Goal: Transaction & Acquisition: Purchase product/service

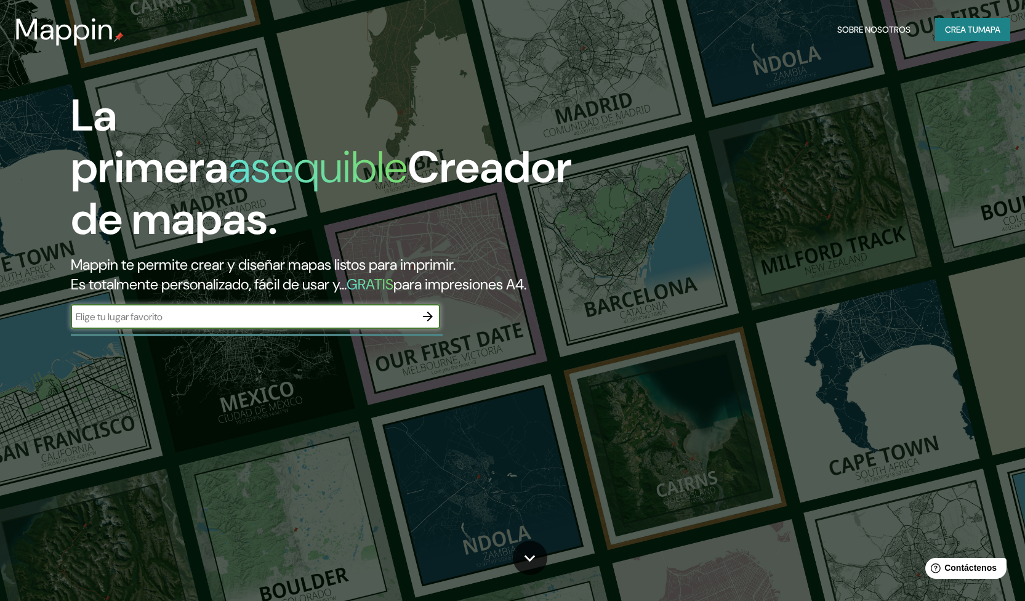
click at [431, 316] on icon "button" at bounding box center [428, 316] width 10 height 10
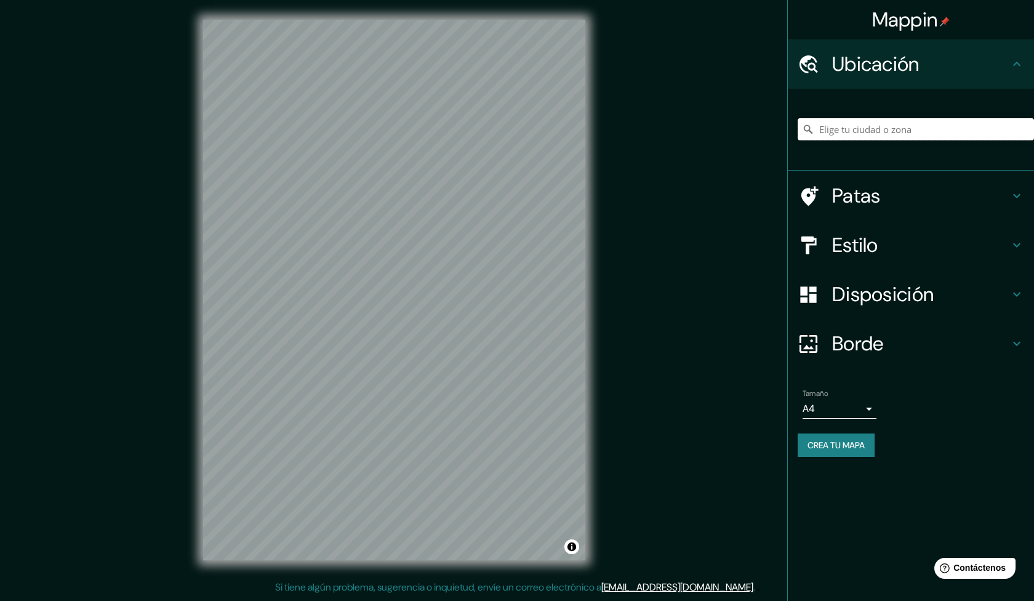
click at [866, 126] on input "Elige tu ciudad o zona" at bounding box center [916, 129] width 236 height 22
paste input "AVENIDA DE BURGOS - CHAMARTÍN - MADRID 28036 - ESPAÑA"
click at [875, 126] on input "28036, Madrid, Madrid, España" at bounding box center [916, 129] width 236 height 22
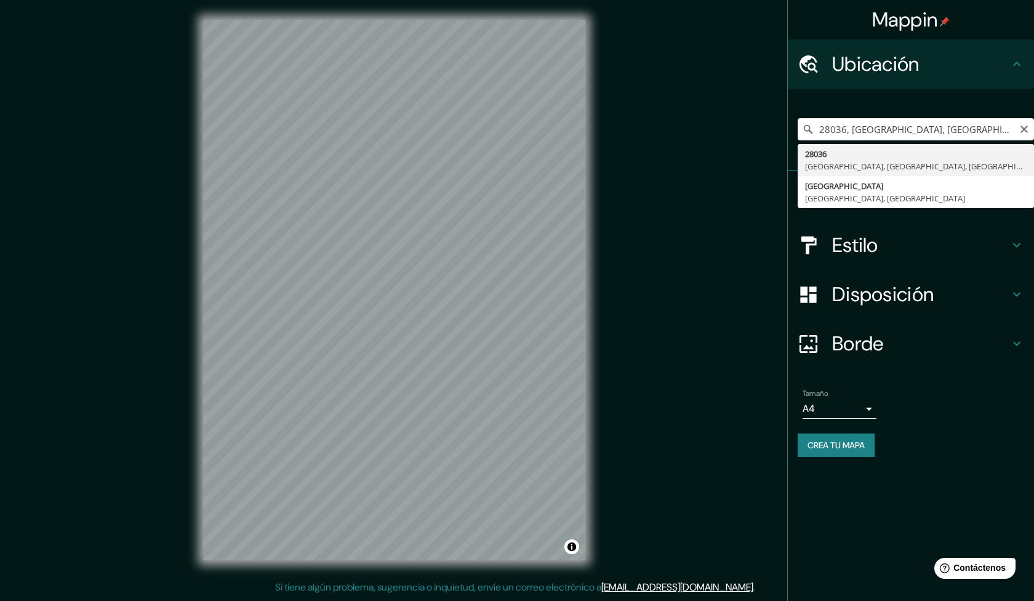
click at [867, 129] on input "28036, Madrid, Madrid, España" at bounding box center [916, 129] width 236 height 22
drag, startPoint x: 953, startPoint y: 126, endPoint x: 792, endPoint y: 143, distance: 161.6
click at [792, 143] on div "28036, Madrid, Madrid, España 28036 Madrid, Madrid, España Madrid Madrid, España" at bounding box center [911, 130] width 246 height 82
paste input "40°28'46"N -3°40' 29"E"
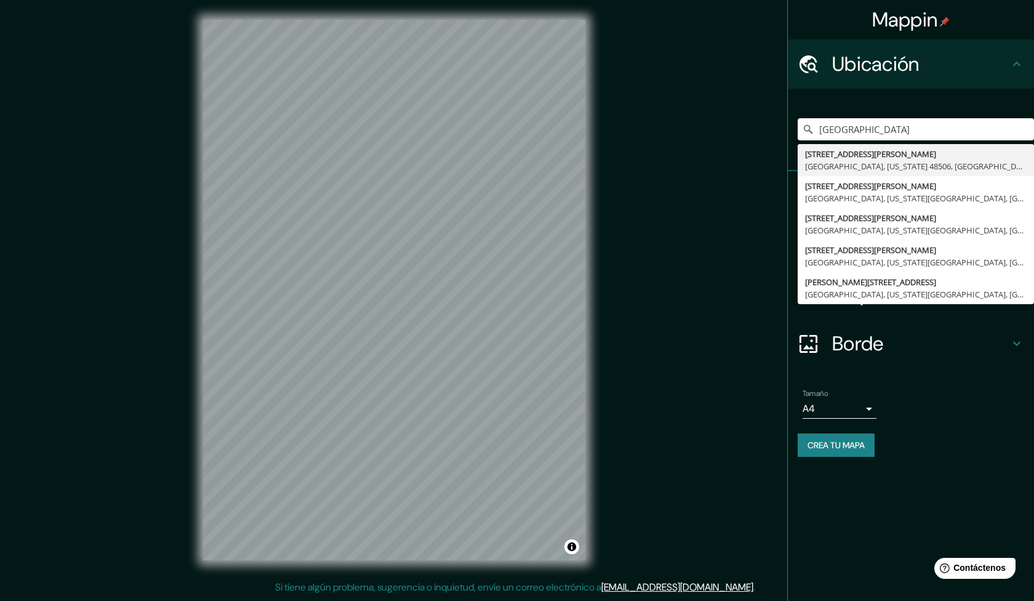
type input "40°28'46"N -3°40' 29"E"
click at [923, 383] on li "Tamaño A4 single Crea tu mapa" at bounding box center [911, 425] width 246 height 92
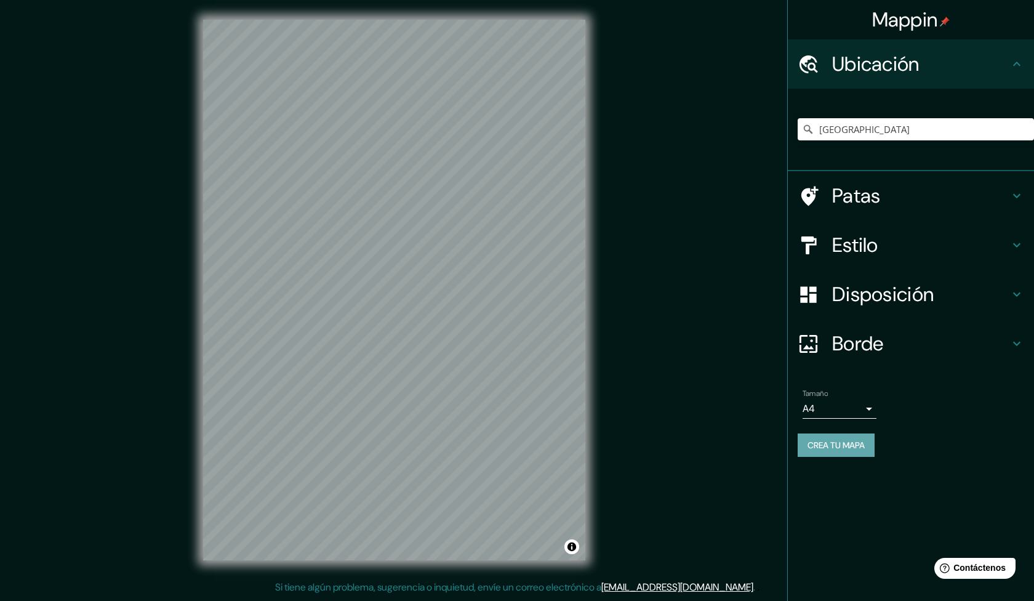
click at [829, 444] on font "Crea tu mapa" at bounding box center [836, 445] width 57 height 11
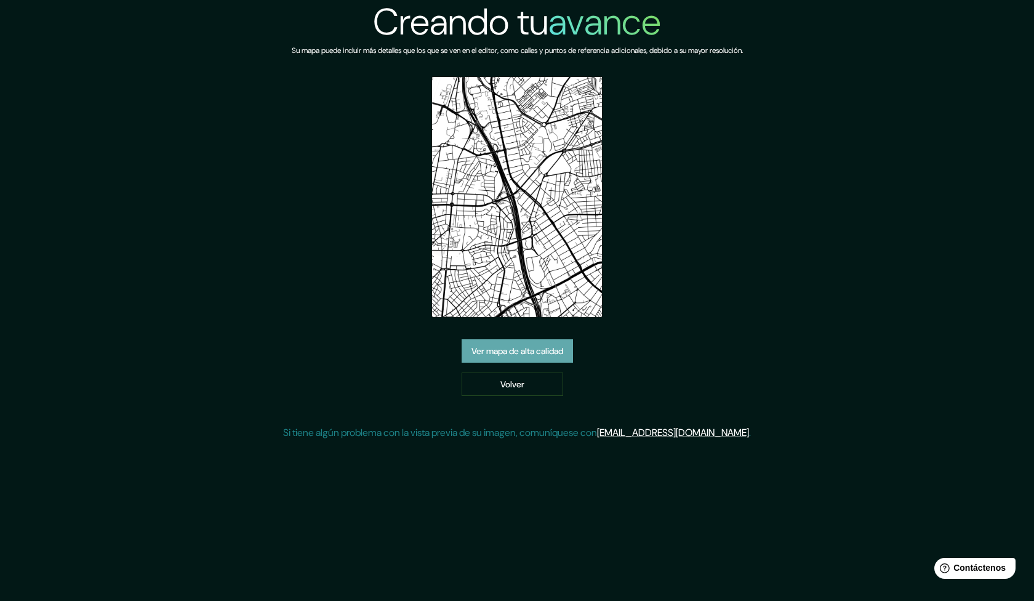
click at [525, 353] on font "Ver mapa de alta calidad" at bounding box center [518, 351] width 92 height 11
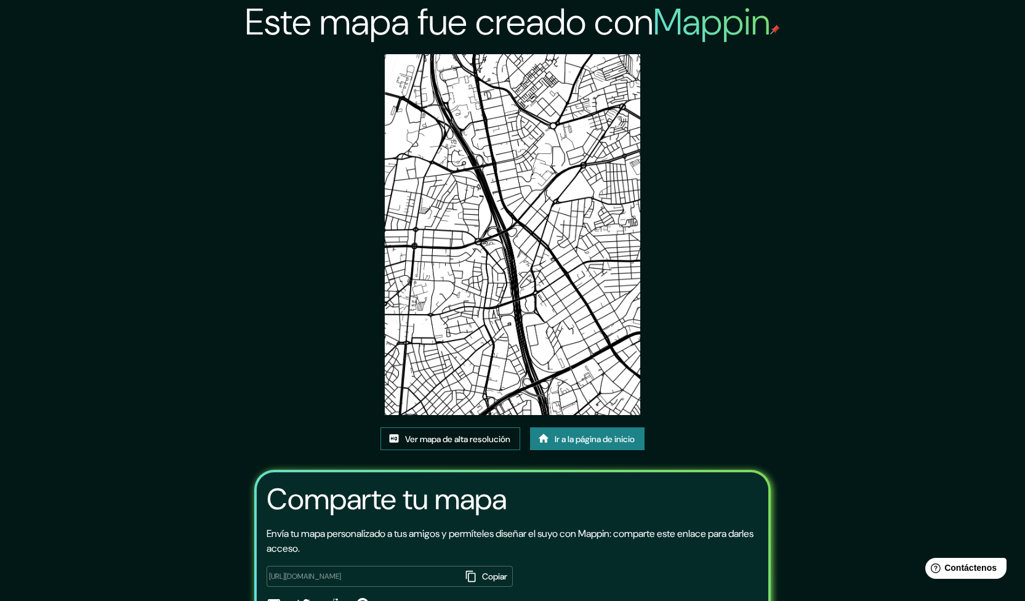
click at [465, 437] on font "Ver mapa de alta resolución" at bounding box center [457, 438] width 105 height 11
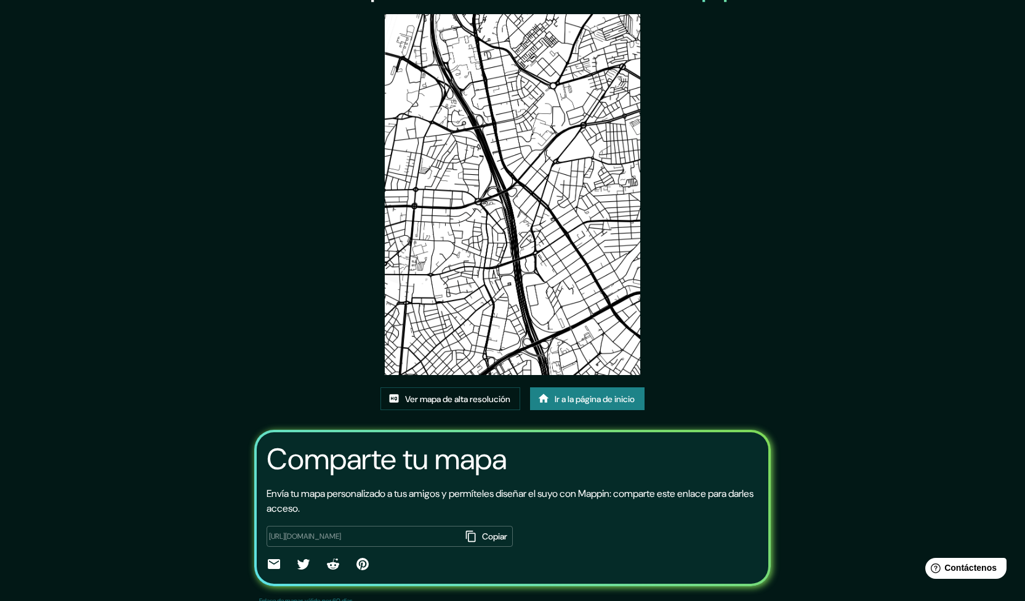
scroll to position [62, 0]
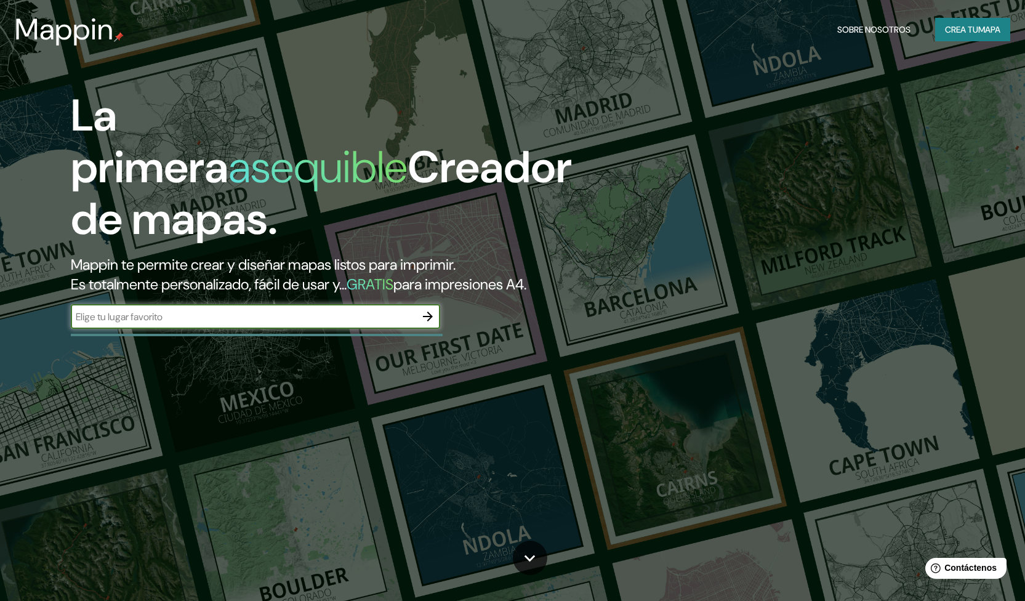
click at [324, 319] on input "text" at bounding box center [243, 317] width 345 height 14
click at [106, 316] on input "text" at bounding box center [243, 317] width 345 height 14
type input "españa"
click at [427, 316] on icon "button" at bounding box center [427, 316] width 15 height 15
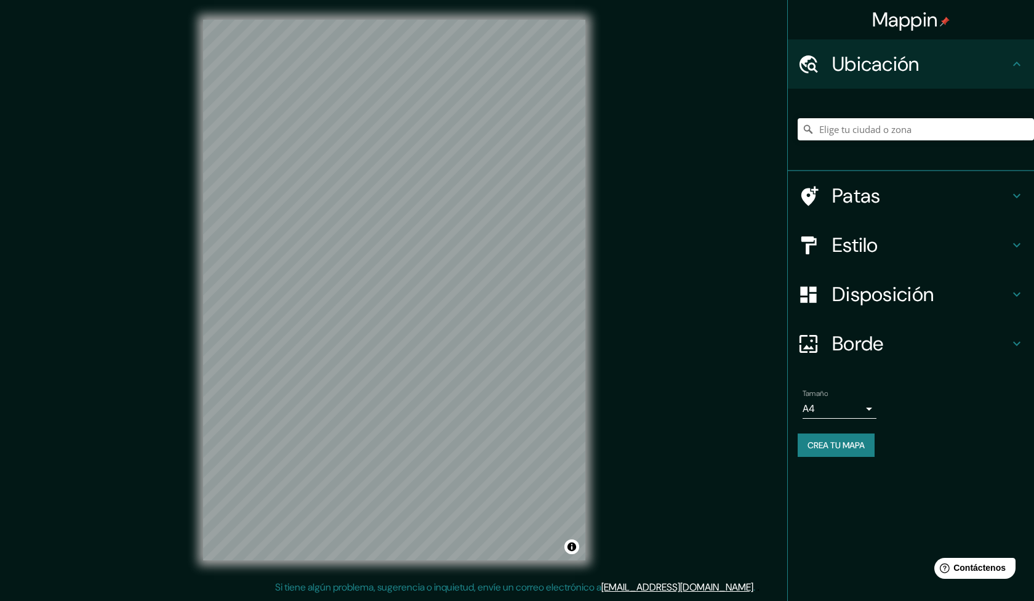
click at [881, 188] on h4 "Patas" at bounding box center [920, 195] width 177 height 25
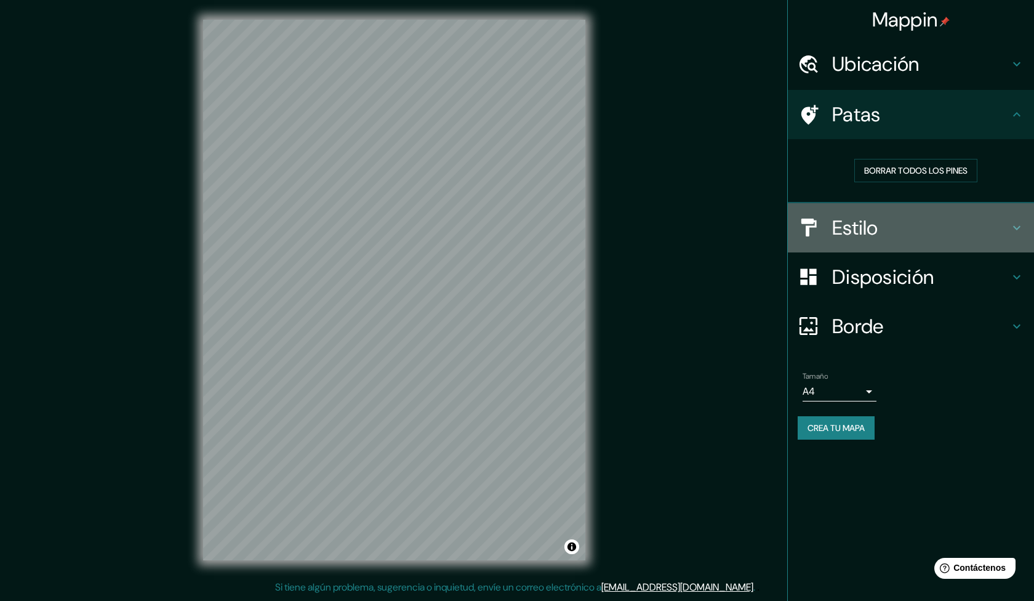
click at [883, 224] on h4 "Estilo" at bounding box center [920, 227] width 177 height 25
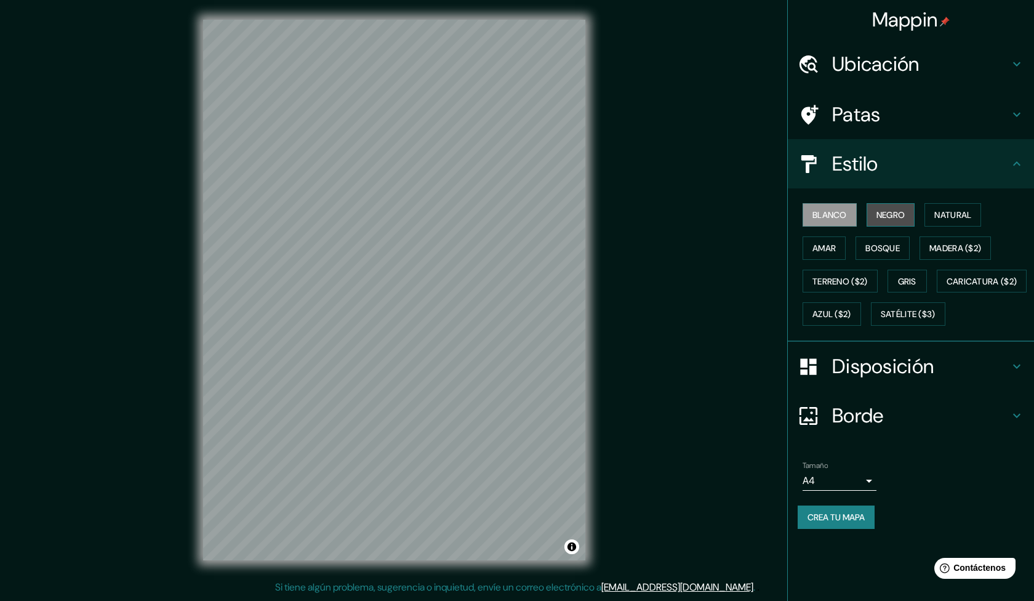
click at [886, 214] on font "Negro" at bounding box center [891, 214] width 29 height 11
click at [824, 207] on font "Blanco" at bounding box center [830, 215] width 34 height 16
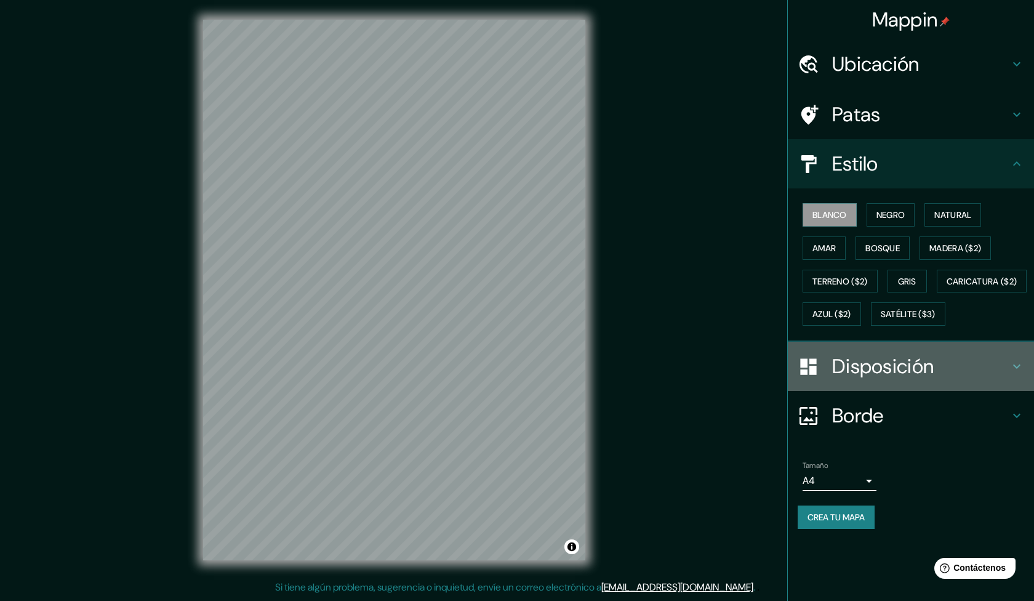
click at [881, 379] on font "Disposición" at bounding box center [883, 366] width 102 height 26
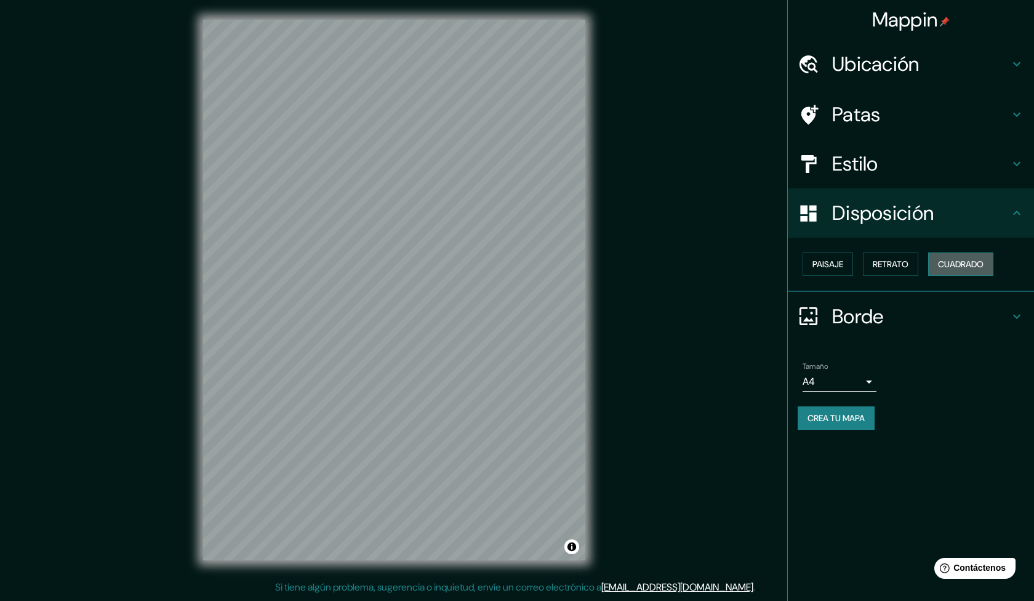
click at [965, 264] on font "Cuadrado" at bounding box center [961, 264] width 46 height 11
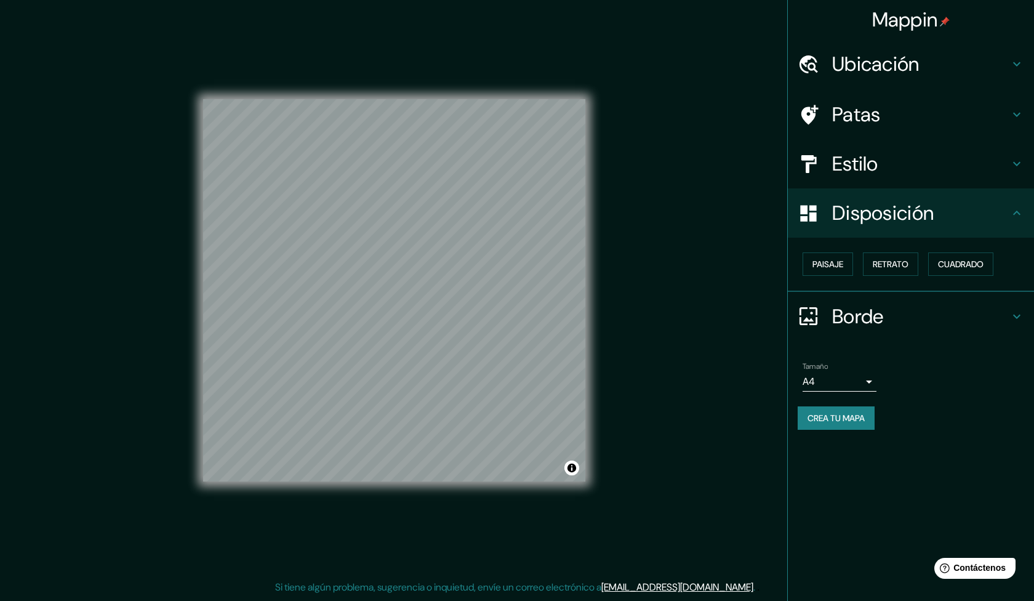
click at [1013, 317] on icon at bounding box center [1017, 316] width 15 height 15
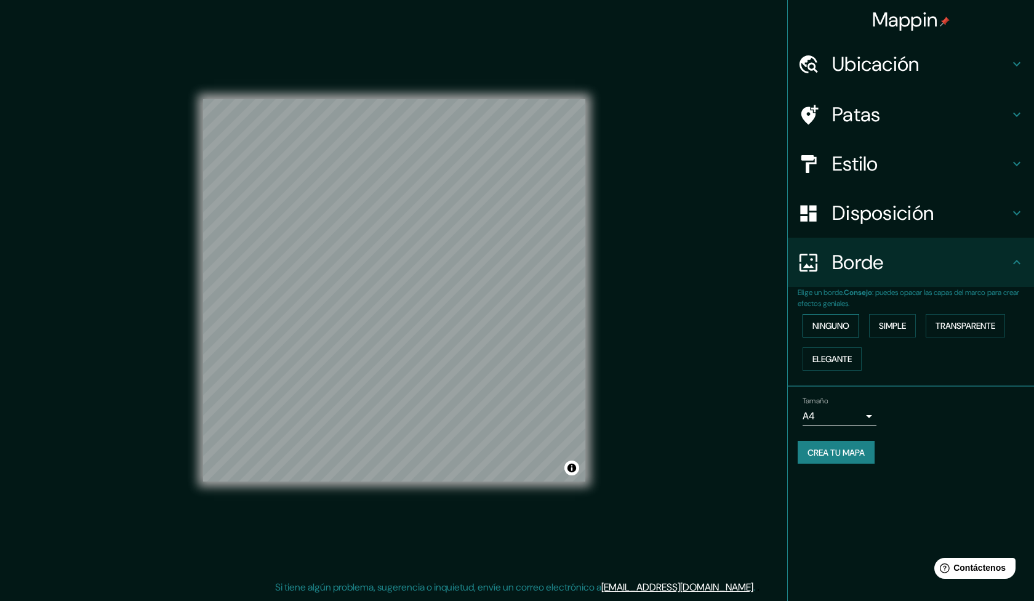
click at [826, 324] on font "Ninguno" at bounding box center [831, 325] width 37 height 11
click at [887, 322] on font "Simple" at bounding box center [892, 325] width 27 height 11
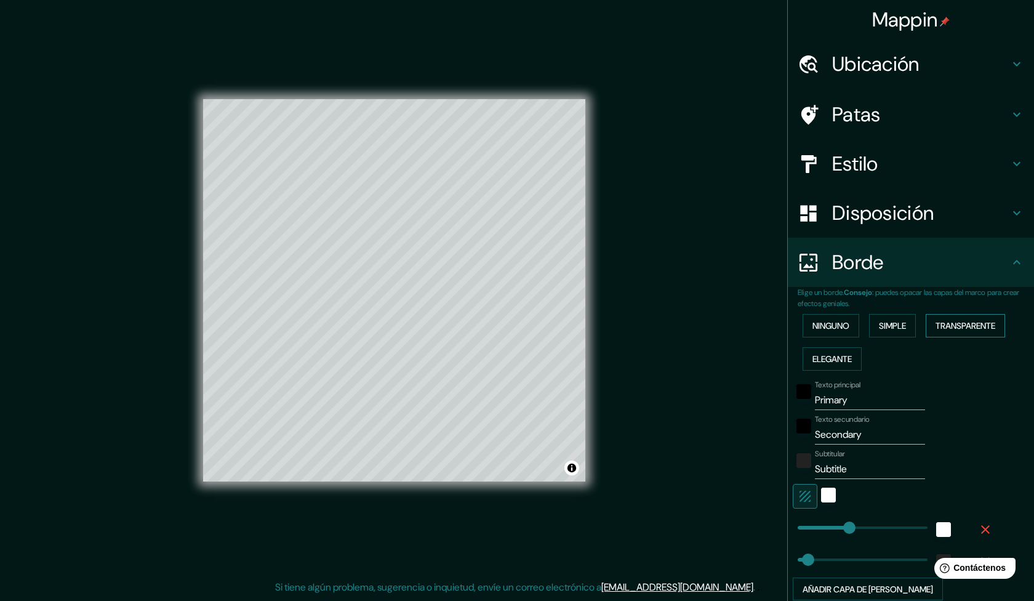
click at [950, 319] on font "Transparente" at bounding box center [966, 326] width 60 height 16
click at [813, 357] on font "Elegante" at bounding box center [832, 358] width 39 height 11
click at [818, 325] on font "Ninguno" at bounding box center [831, 325] width 37 height 11
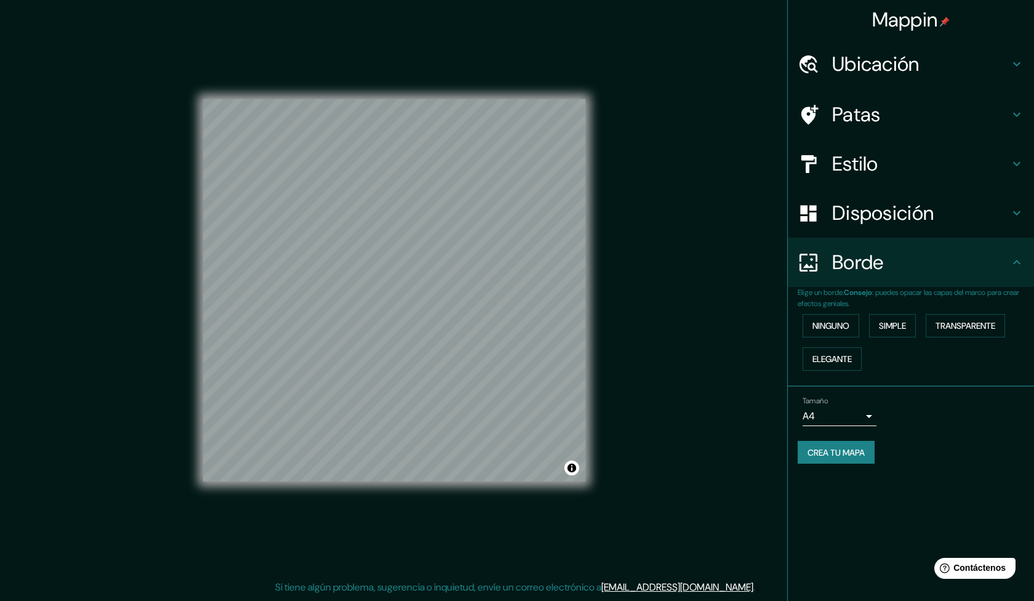
click at [847, 167] on font "Estilo" at bounding box center [855, 164] width 46 height 26
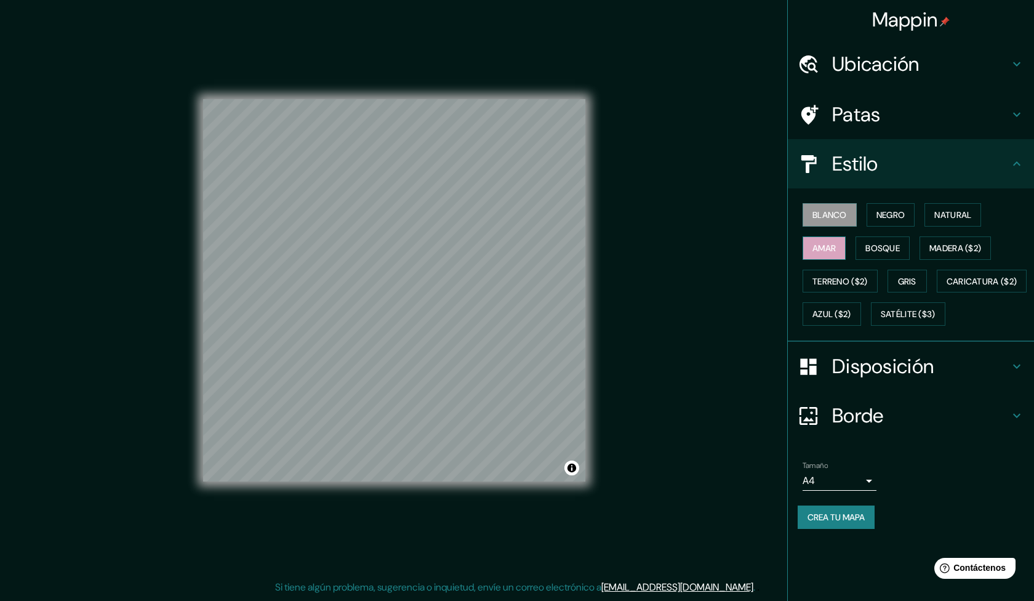
click at [821, 251] on font "Amar" at bounding box center [824, 248] width 23 height 11
click at [880, 244] on font "Bosque" at bounding box center [883, 248] width 34 height 11
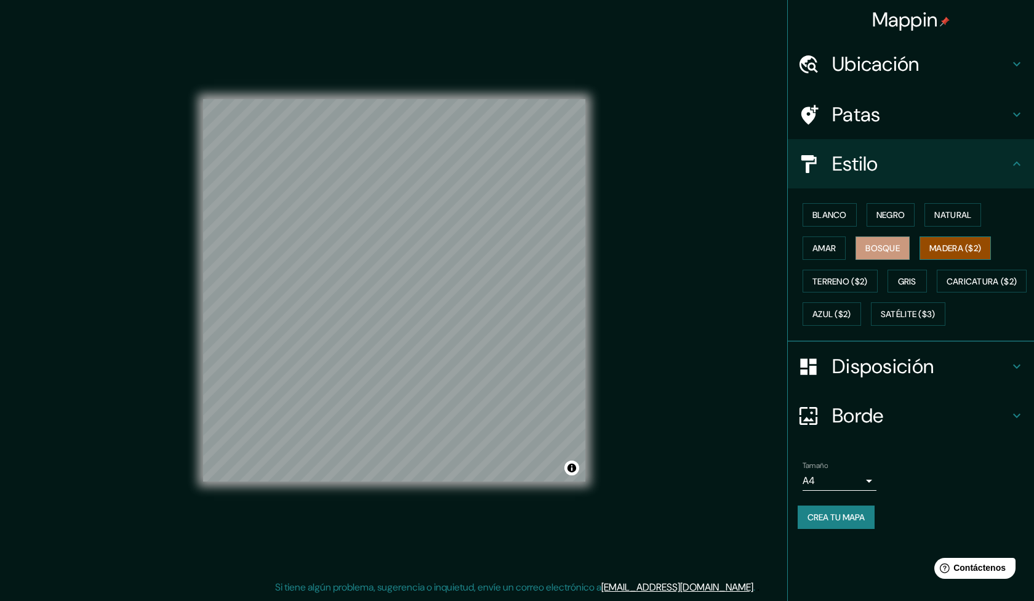
click at [954, 252] on font "Madera ($2)" at bounding box center [956, 248] width 52 height 11
click at [954, 222] on font "Natural" at bounding box center [952, 215] width 37 height 16
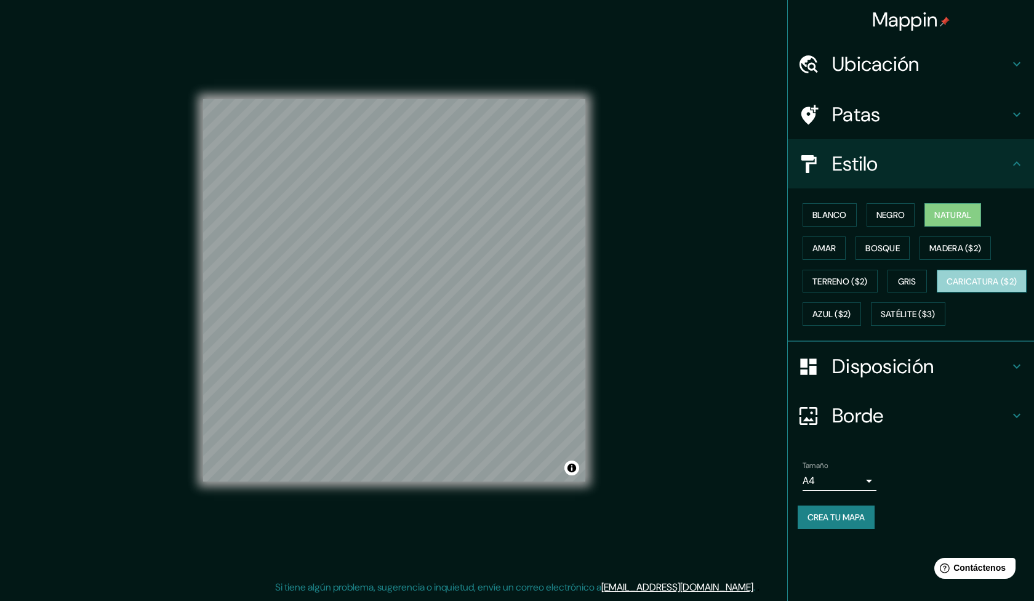
click at [947, 287] on font "Caricatura ($2)" at bounding box center [982, 281] width 71 height 11
click at [851, 312] on font "Azul ($2)" at bounding box center [832, 314] width 39 height 11
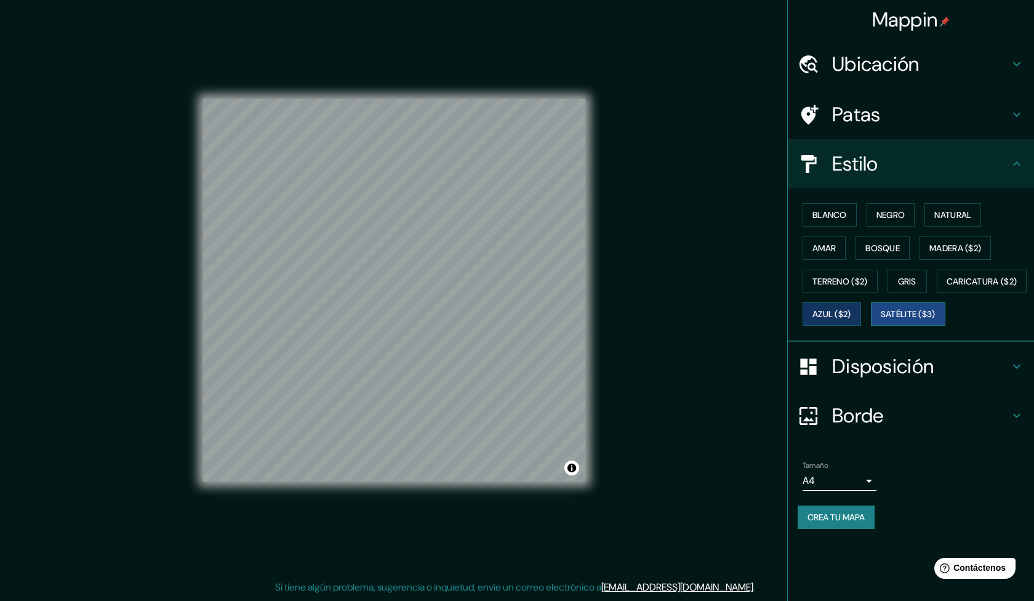
click at [881, 320] on font "Satélite ($3)" at bounding box center [908, 314] width 55 height 11
click at [909, 279] on font "Gris" at bounding box center [907, 281] width 18 height 11
click at [882, 248] on font "Bosque" at bounding box center [883, 248] width 34 height 11
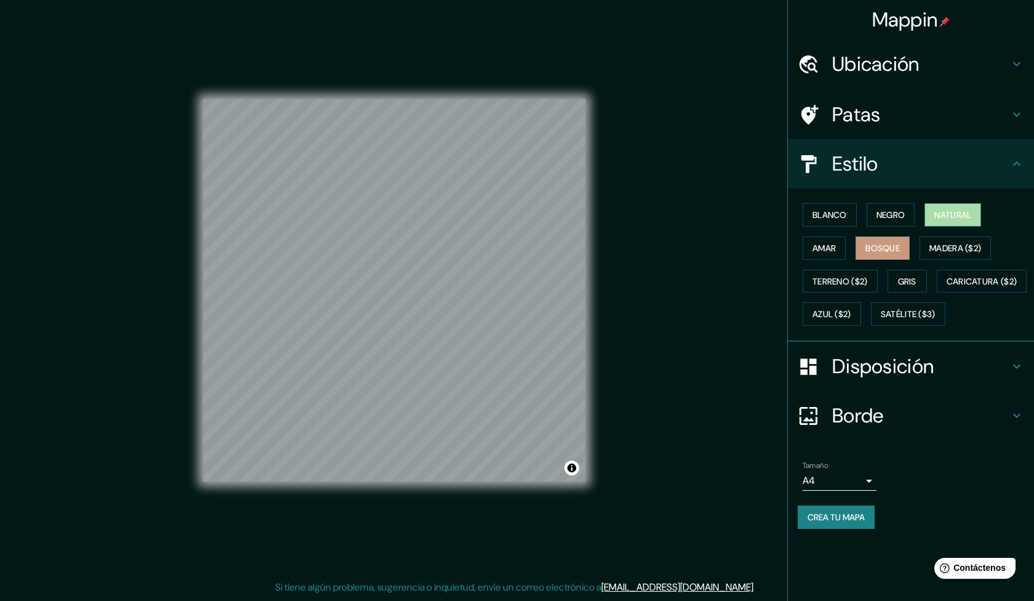
click at [948, 212] on font "Natural" at bounding box center [952, 214] width 37 height 11
click at [826, 212] on font "Blanco" at bounding box center [830, 214] width 34 height 11
click at [910, 115] on h4 "Patas" at bounding box center [920, 114] width 177 height 25
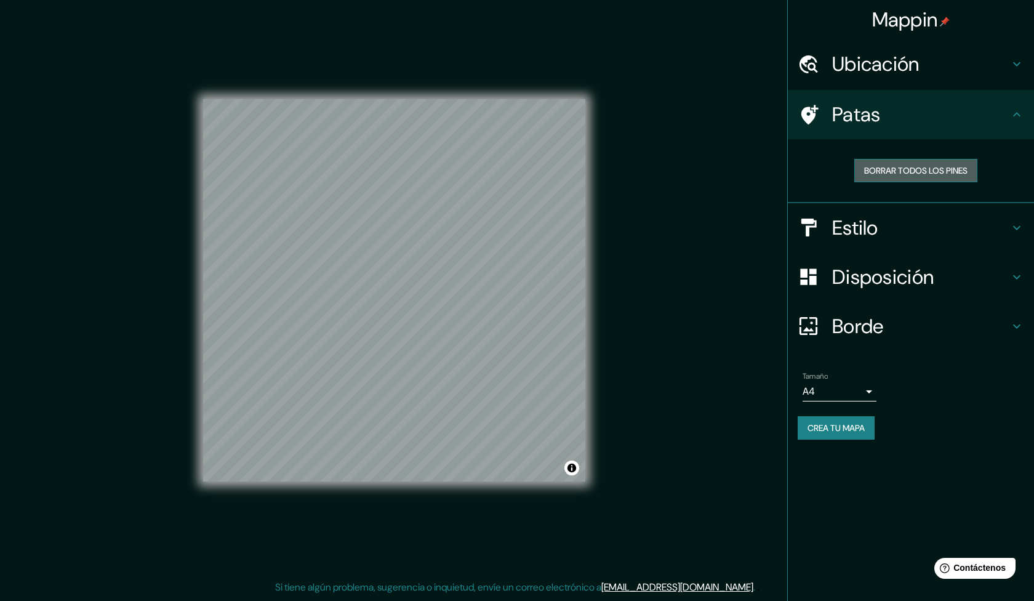
click at [904, 174] on font "Borrar todos los pines" at bounding box center [915, 170] width 103 height 11
click at [905, 171] on font "Borrar todos los pines" at bounding box center [915, 170] width 103 height 11
click at [896, 65] on font "Ubicación" at bounding box center [875, 64] width 87 height 26
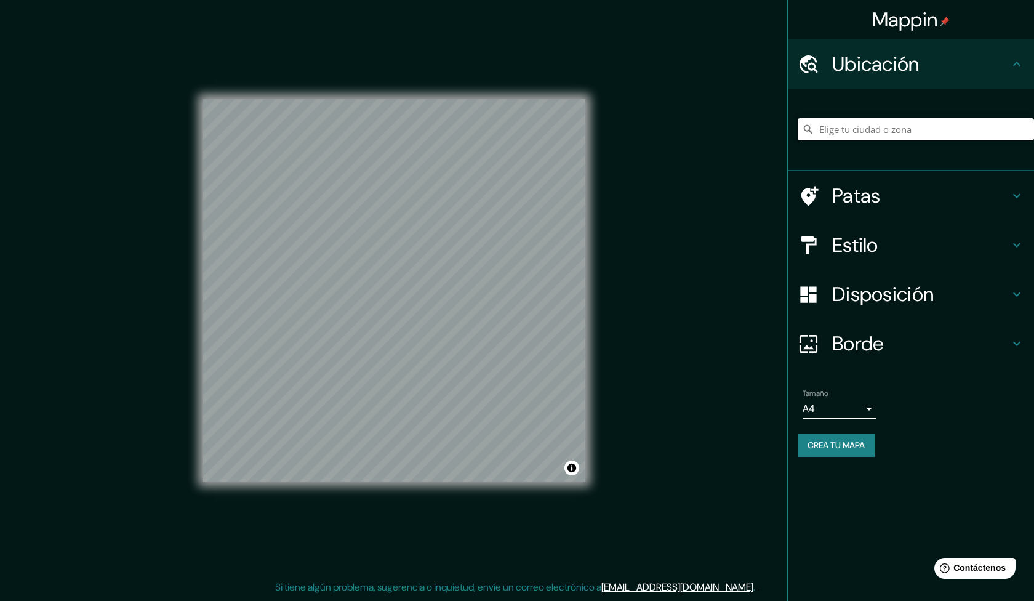
click at [857, 126] on input "Elige tu ciudad o zona" at bounding box center [916, 129] width 236 height 22
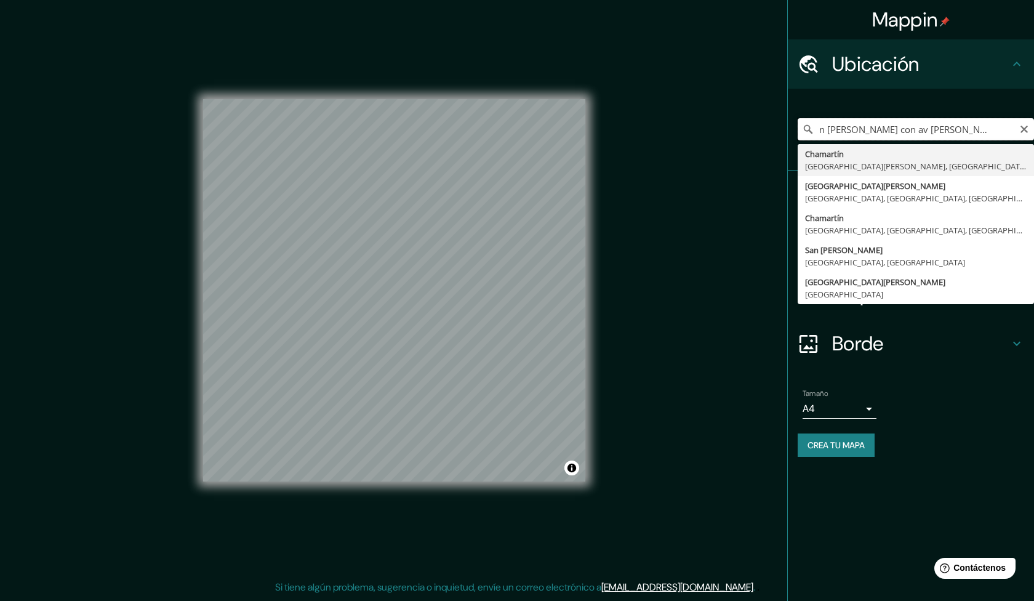
scroll to position [0, 27]
click at [838, 446] on font "Crea tu mapa" at bounding box center [836, 445] width 57 height 11
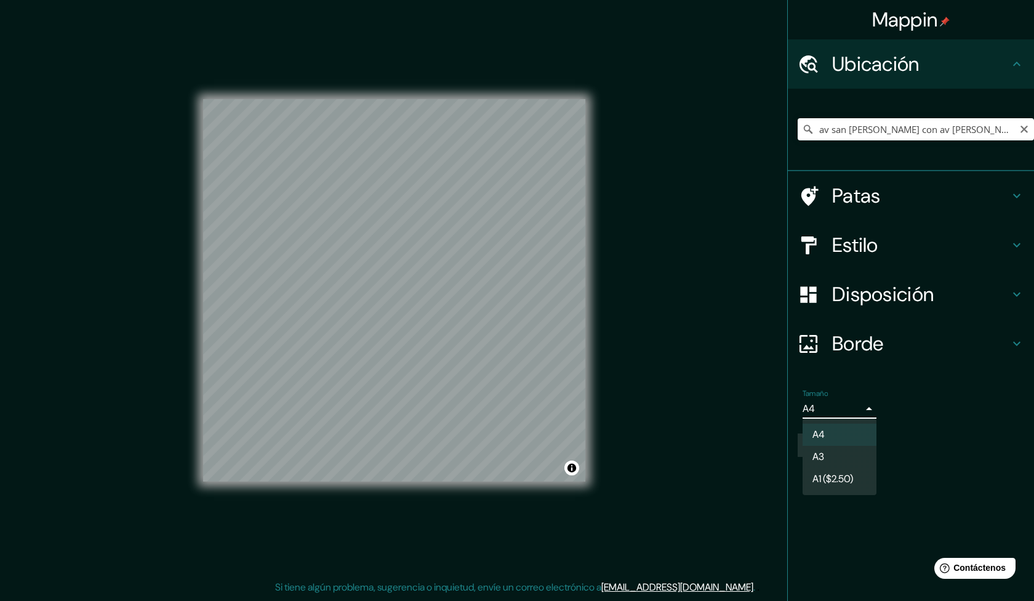
click at [870, 412] on body "Mappin Ubicación av [GEOGRAPHIC_DATA][PERSON_NAME] con av [PERSON_NAME] chamart…" at bounding box center [517, 300] width 1034 height 601
click at [870, 409] on div at bounding box center [517, 300] width 1034 height 601
click at [834, 445] on font "Crea tu mapa" at bounding box center [836, 445] width 57 height 11
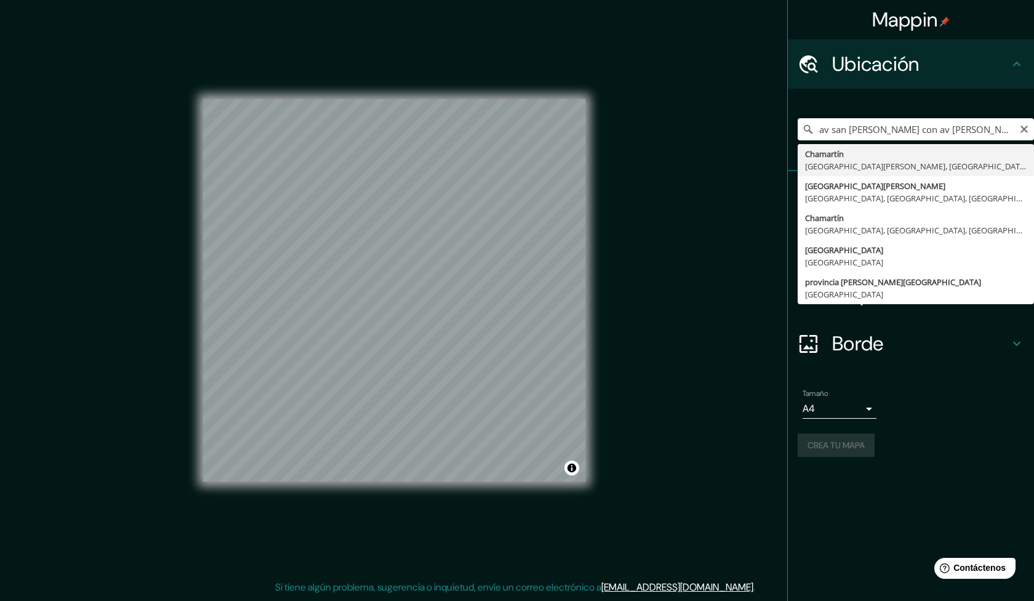
click at [894, 130] on input "av san [PERSON_NAME] con av [PERSON_NAME] chamartin [GEOGRAPHIC_DATA] [GEOGRAPH…" at bounding box center [916, 129] width 236 height 22
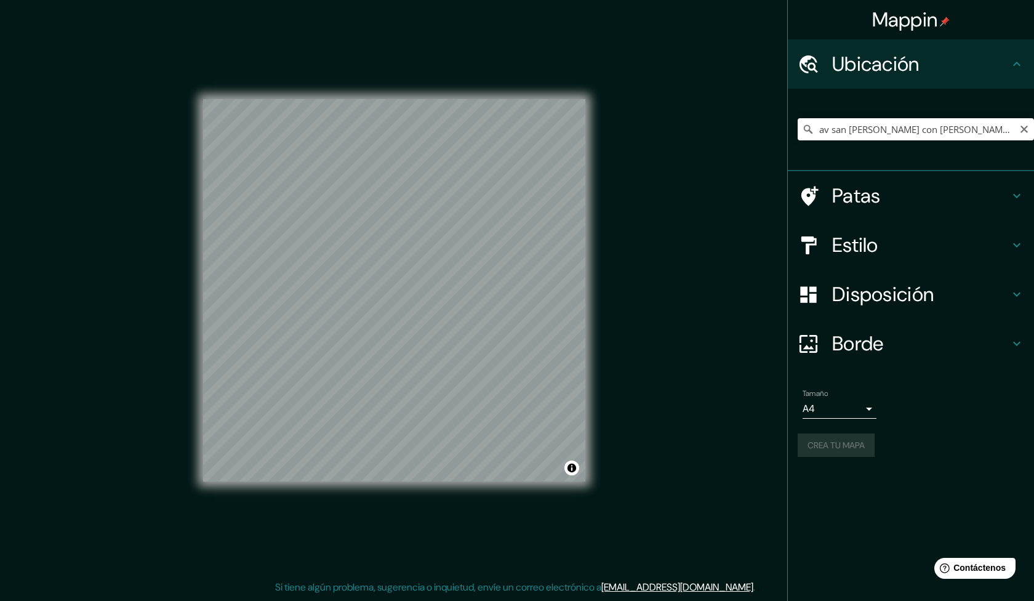
click at [845, 441] on div "Crea tu mapa" at bounding box center [911, 444] width 227 height 23
click at [833, 448] on div "Crea tu mapa" at bounding box center [911, 444] width 227 height 23
click at [863, 126] on input "av san [PERSON_NAME] con [PERSON_NAME] chamartin [GEOGRAPHIC_DATA] [GEOGRAPHIC_…" at bounding box center [916, 129] width 236 height 22
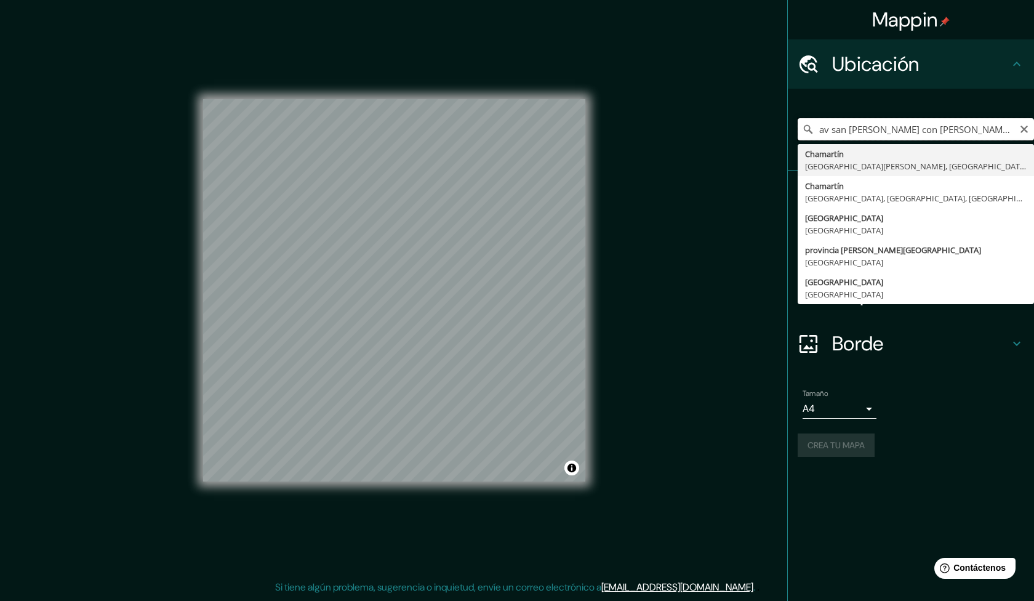
click at [888, 124] on input "av san [PERSON_NAME] con [PERSON_NAME] chamartin [GEOGRAPHIC_DATA] [GEOGRAPHIC_…" at bounding box center [916, 129] width 236 height 22
type input "Chamartín, [GEOGRAPHIC_DATA], [GEOGRAPHIC_DATA], [GEOGRAPHIC_DATA]"
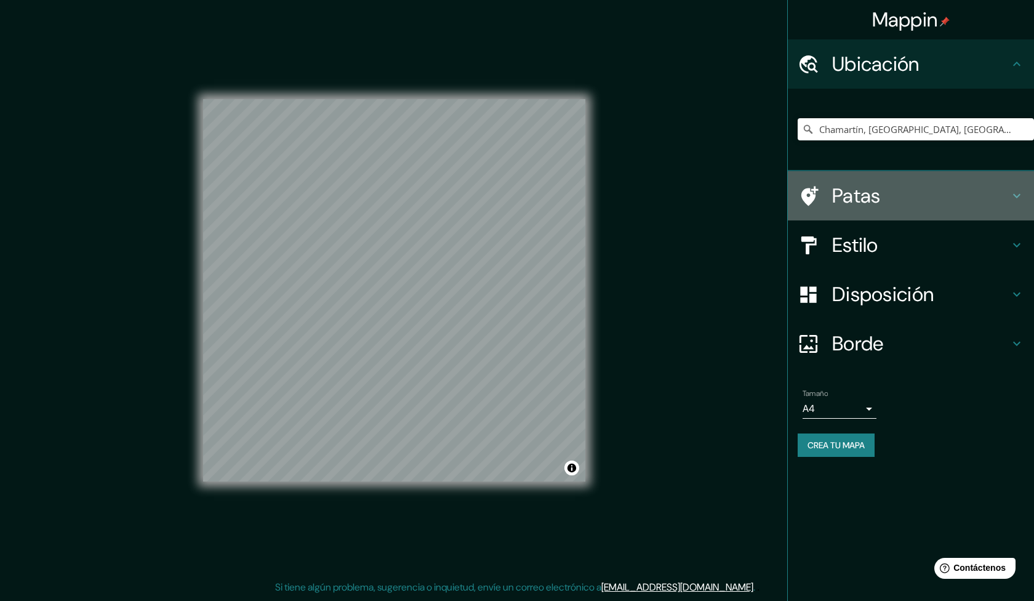
click at [899, 196] on h4 "Patas" at bounding box center [920, 195] width 177 height 25
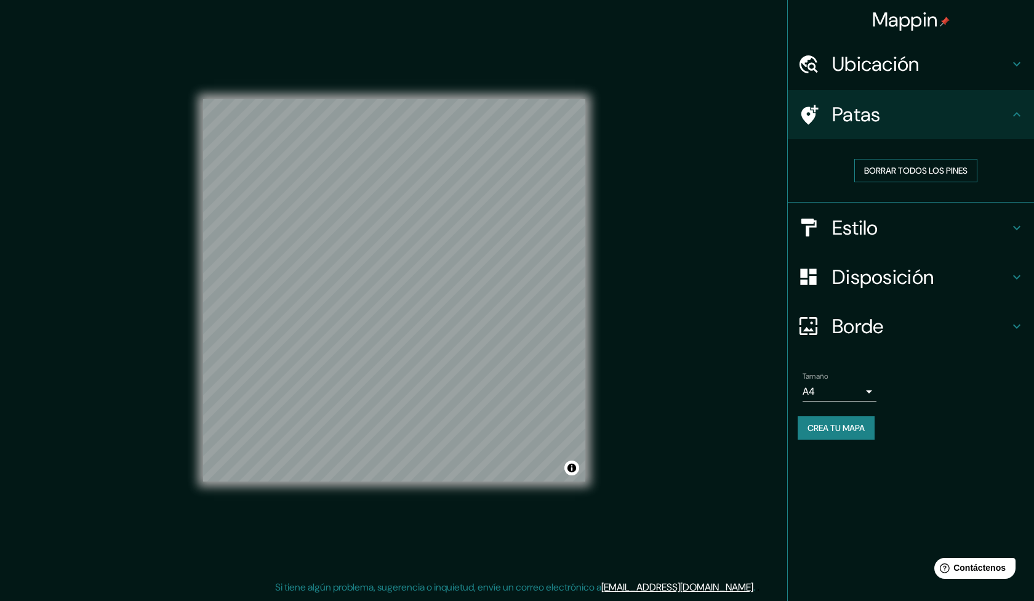
click at [912, 172] on font "Borrar todos los pines" at bounding box center [915, 170] width 103 height 11
click at [915, 169] on font "Borrar todos los pines" at bounding box center [915, 170] width 103 height 11
click at [880, 225] on h4 "Estilo" at bounding box center [920, 227] width 177 height 25
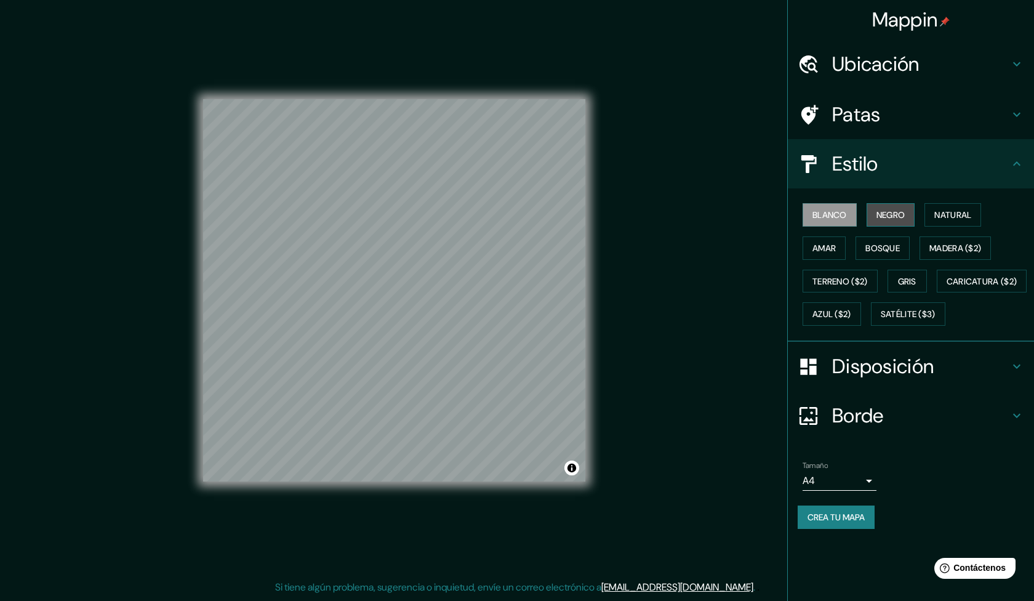
click at [896, 214] on font "Negro" at bounding box center [891, 214] width 29 height 11
click at [832, 214] on font "Blanco" at bounding box center [830, 214] width 34 height 11
click at [959, 210] on font "Natural" at bounding box center [952, 214] width 37 height 11
click at [827, 249] on font "Amar" at bounding box center [824, 248] width 23 height 11
click at [883, 244] on font "Bosque" at bounding box center [883, 248] width 34 height 11
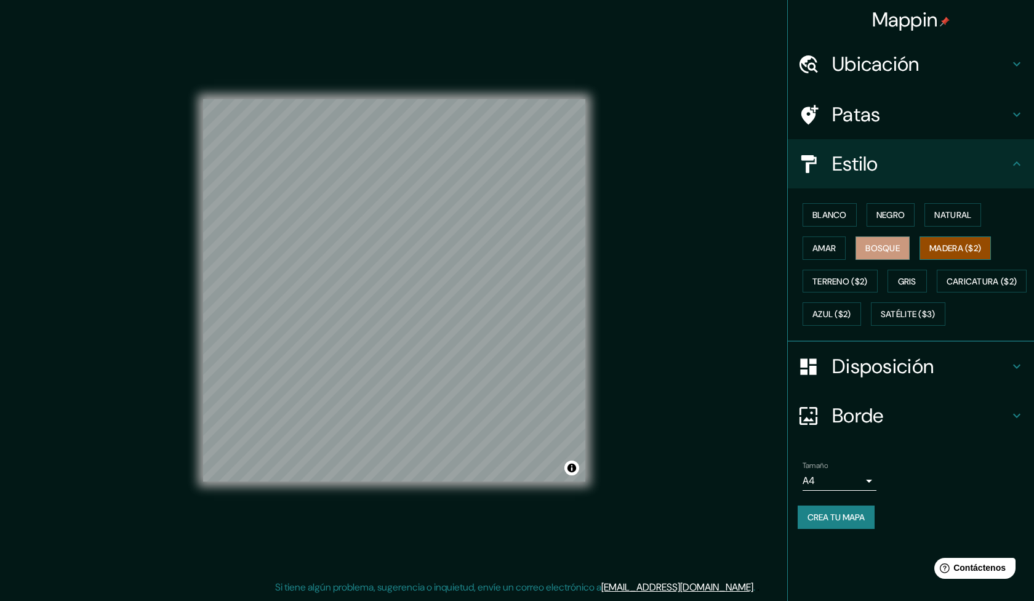
click at [960, 244] on font "Madera ($2)" at bounding box center [956, 248] width 52 height 11
click at [837, 282] on font "Terreno ($2)" at bounding box center [840, 281] width 55 height 11
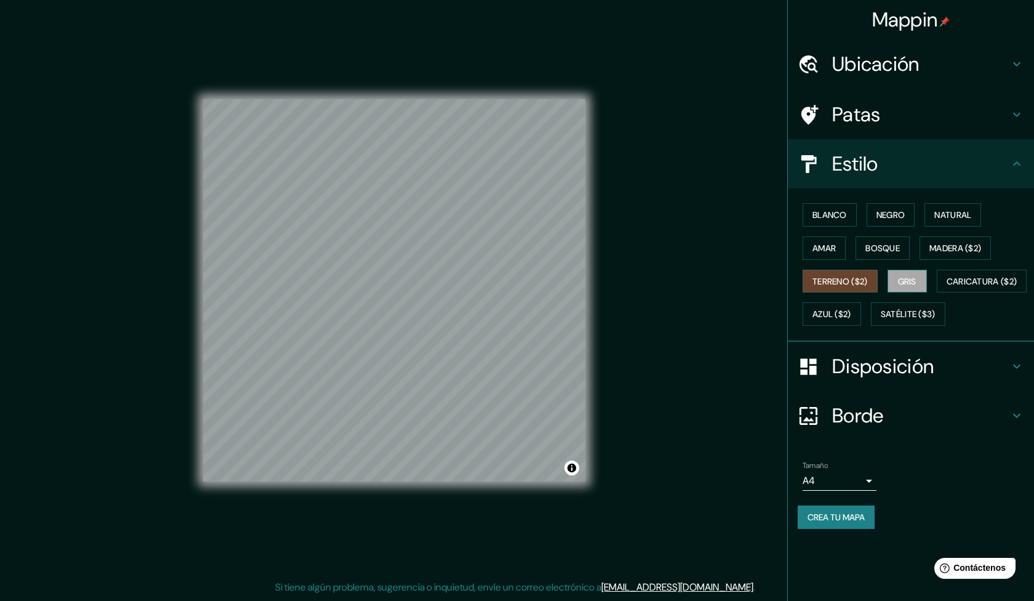
click at [906, 285] on font "Gris" at bounding box center [907, 281] width 18 height 11
click at [947, 287] on font "Caricatura ($2)" at bounding box center [982, 281] width 71 height 11
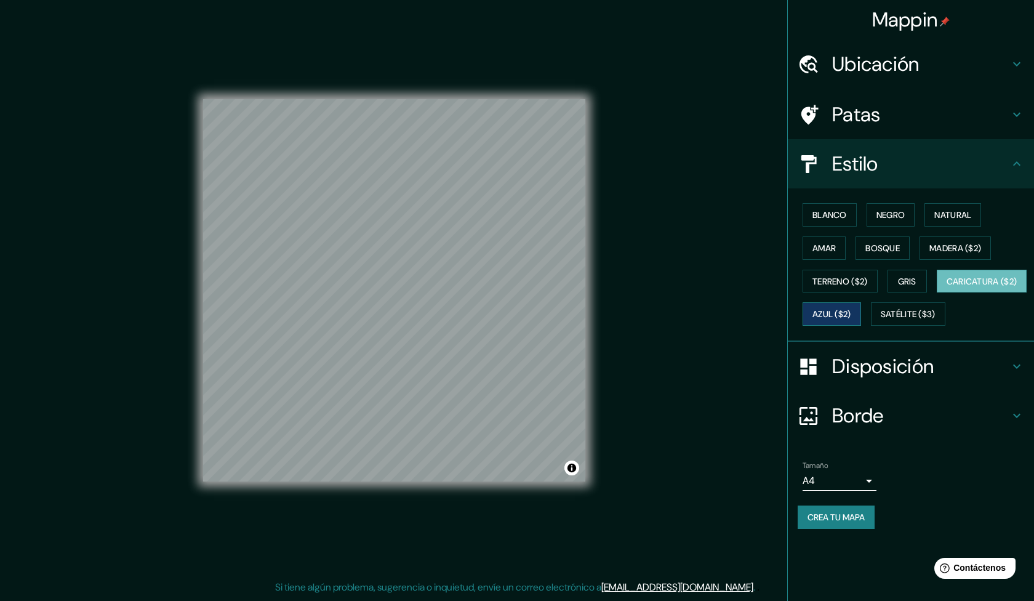
click at [851, 315] on font "Azul ($2)" at bounding box center [832, 314] width 39 height 11
click at [881, 320] on font "Satélite ($3)" at bounding box center [908, 314] width 55 height 11
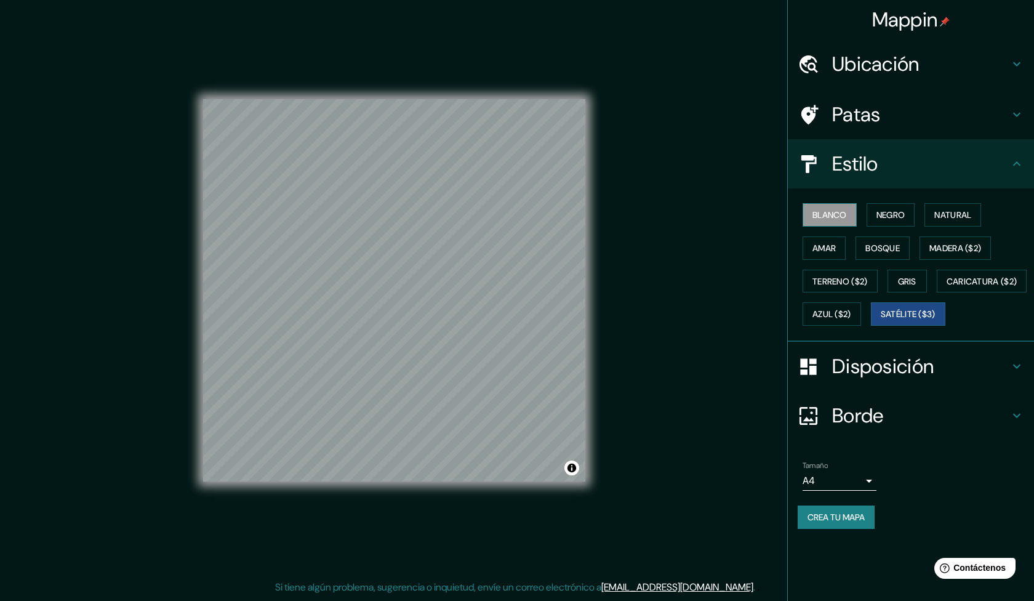
click at [840, 218] on font "Blanco" at bounding box center [830, 214] width 34 height 11
click at [874, 161] on font "Estilo" at bounding box center [855, 164] width 46 height 26
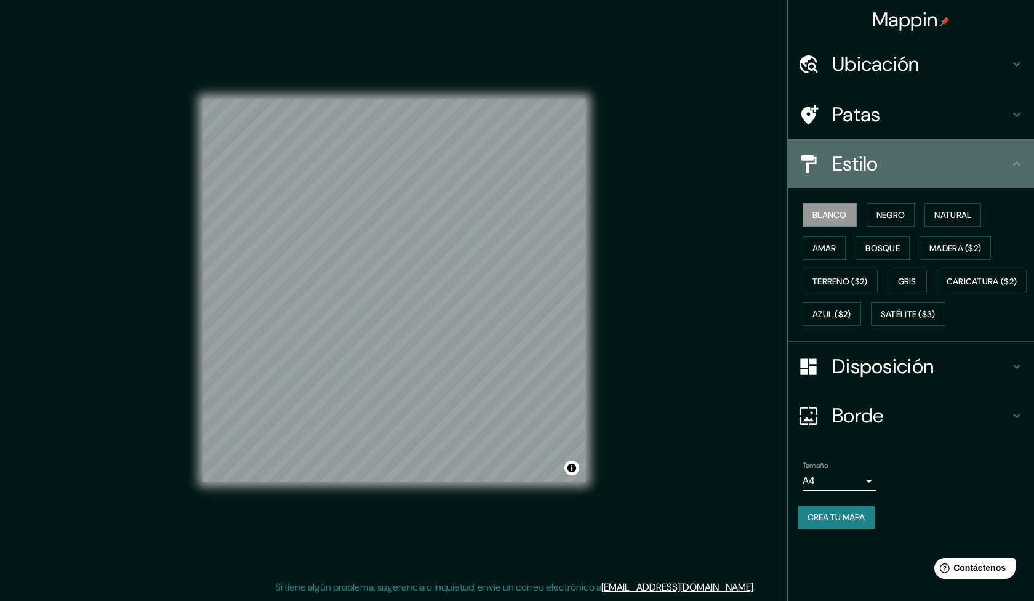
click at [1018, 164] on icon at bounding box center [1016, 163] width 7 height 4
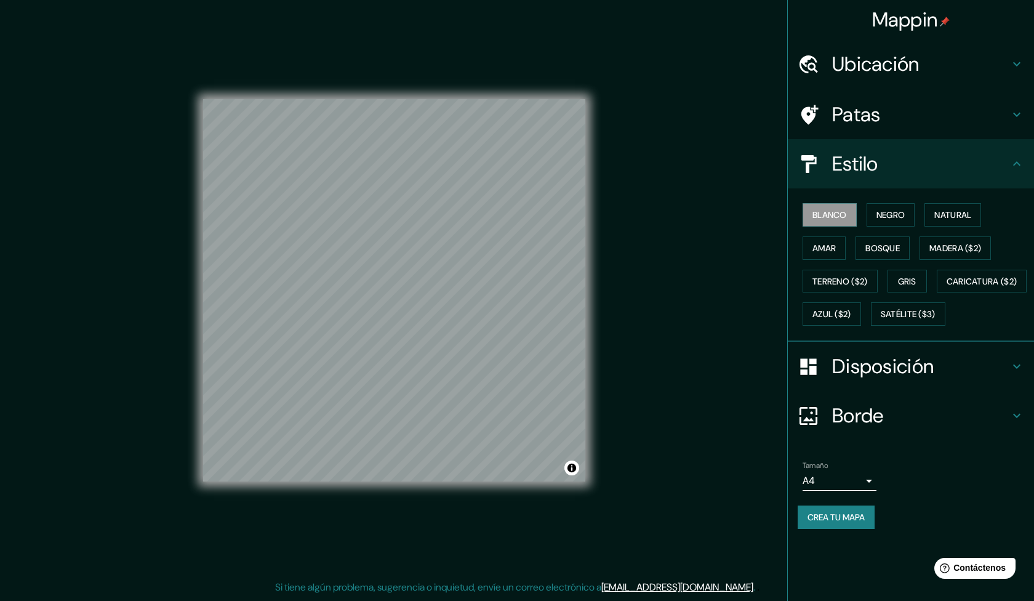
click at [1021, 106] on div "Patas" at bounding box center [911, 114] width 246 height 49
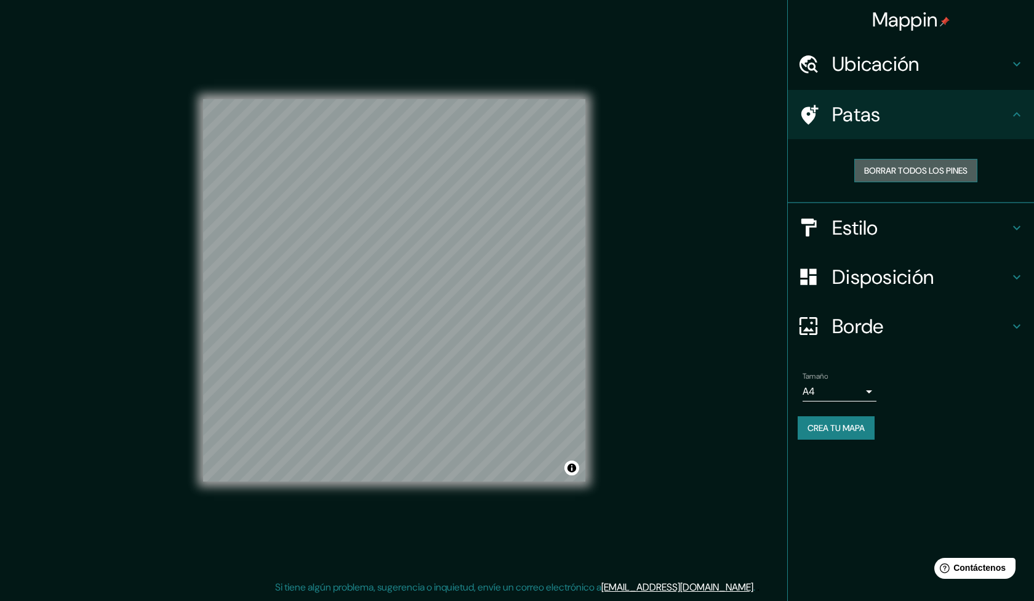
click at [915, 175] on font "Borrar todos los pines" at bounding box center [915, 170] width 103 height 11
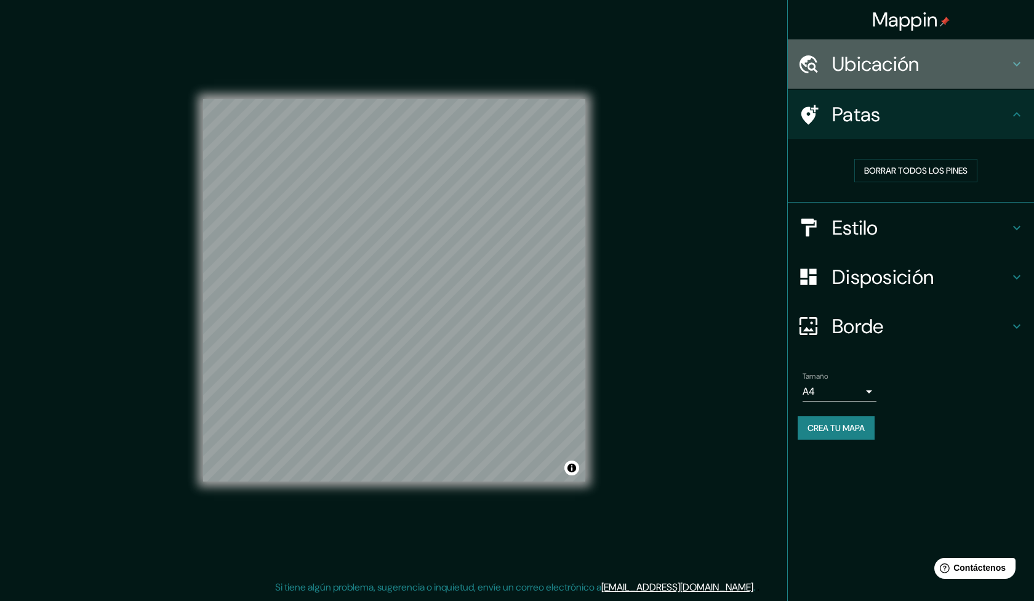
click at [1013, 65] on icon at bounding box center [1017, 64] width 15 height 15
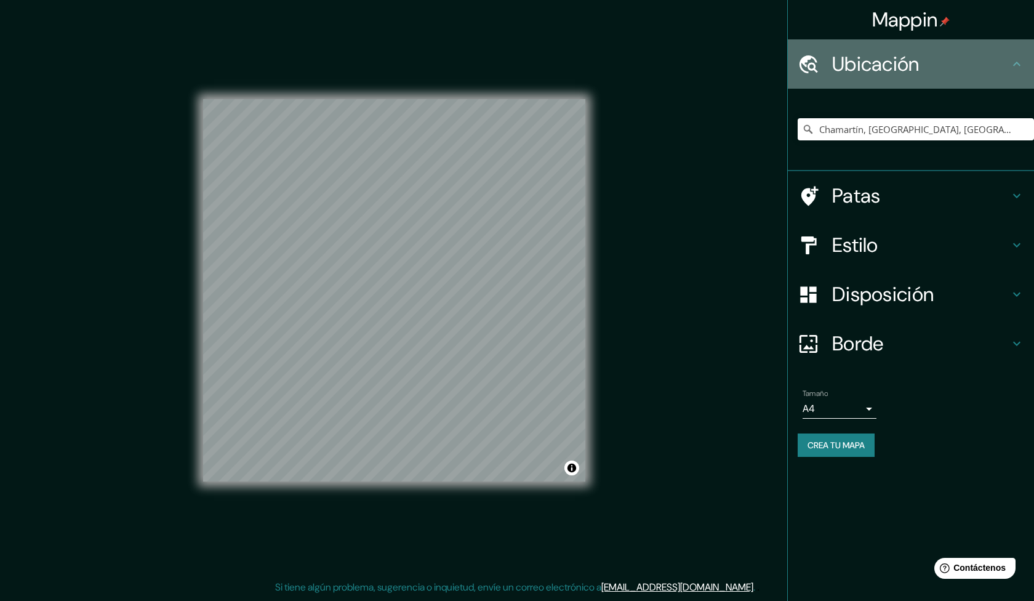
click at [1013, 65] on icon at bounding box center [1017, 64] width 15 height 15
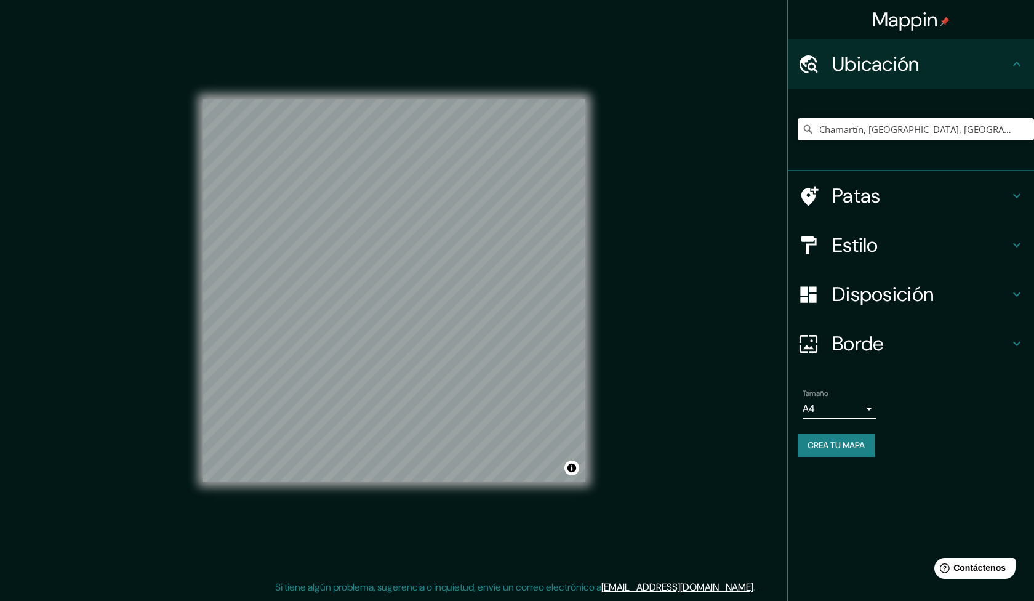
click at [1009, 246] on h4 "Estilo" at bounding box center [920, 245] width 177 height 25
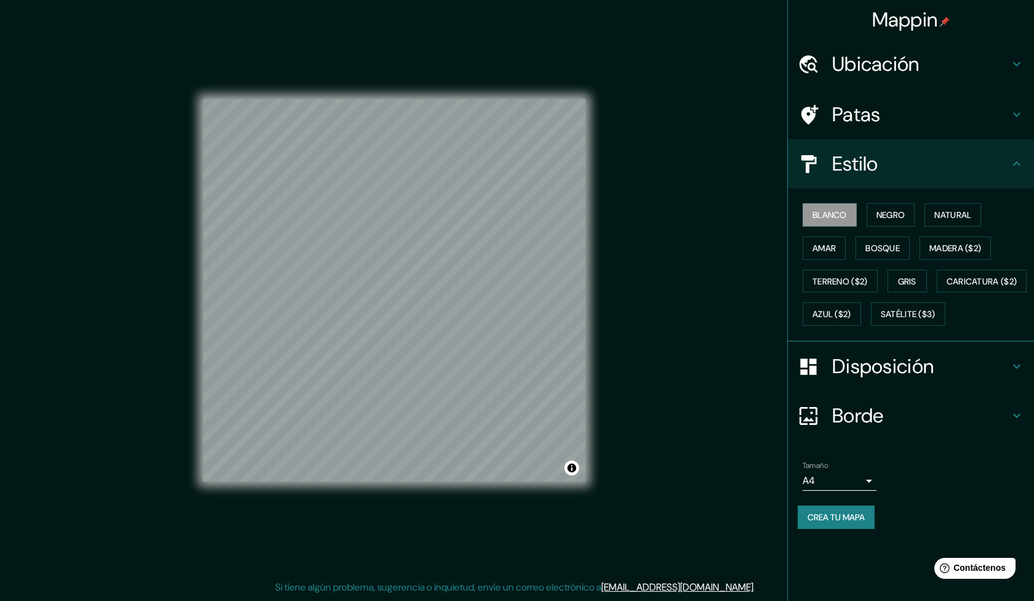
click at [952, 379] on h4 "Disposición" at bounding box center [920, 366] width 177 height 25
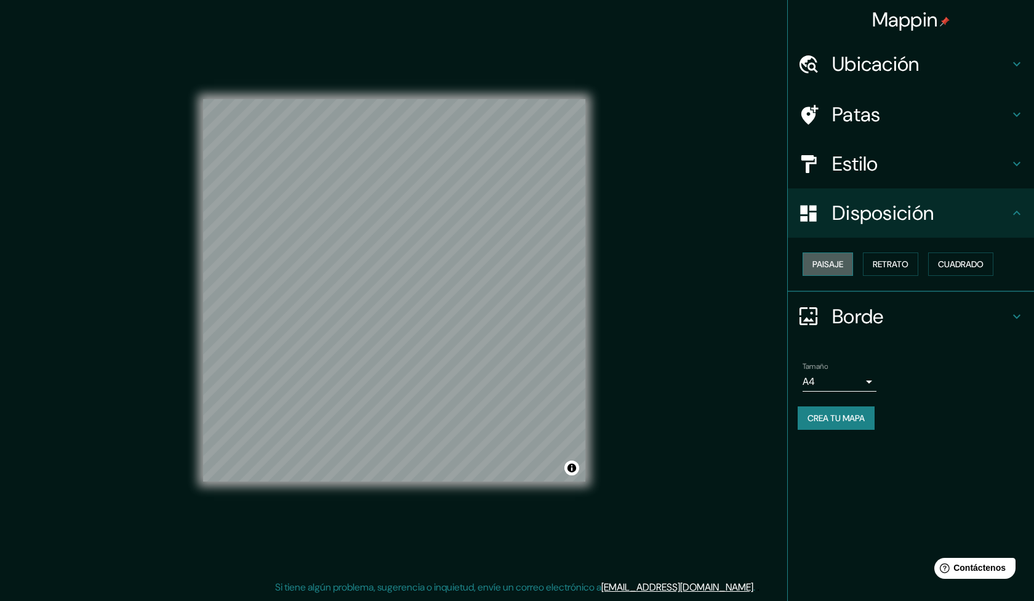
click at [832, 263] on font "Paisaje" at bounding box center [828, 264] width 31 height 11
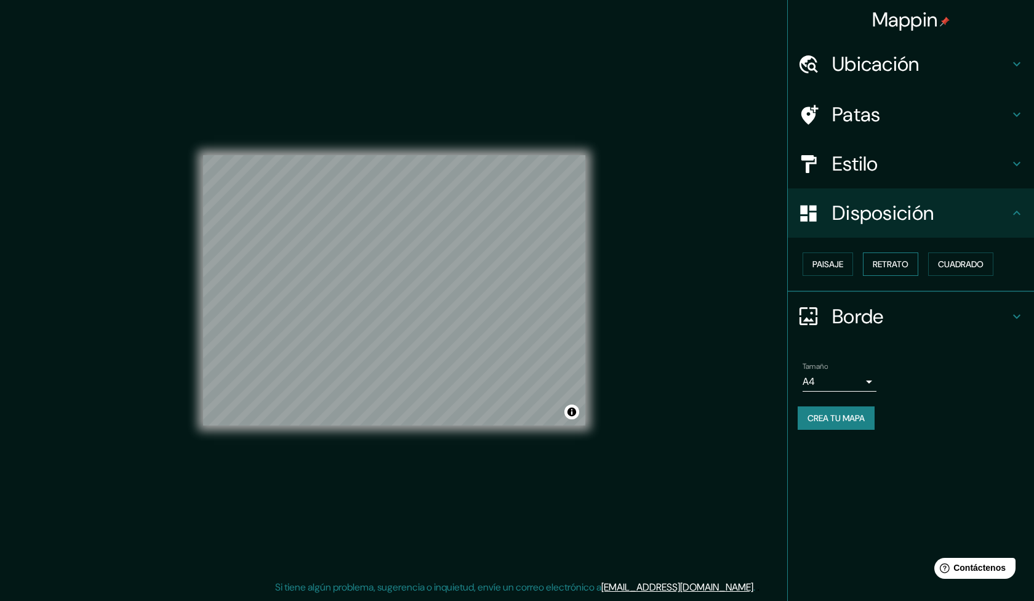
click at [901, 265] on font "Retrato" at bounding box center [891, 264] width 36 height 11
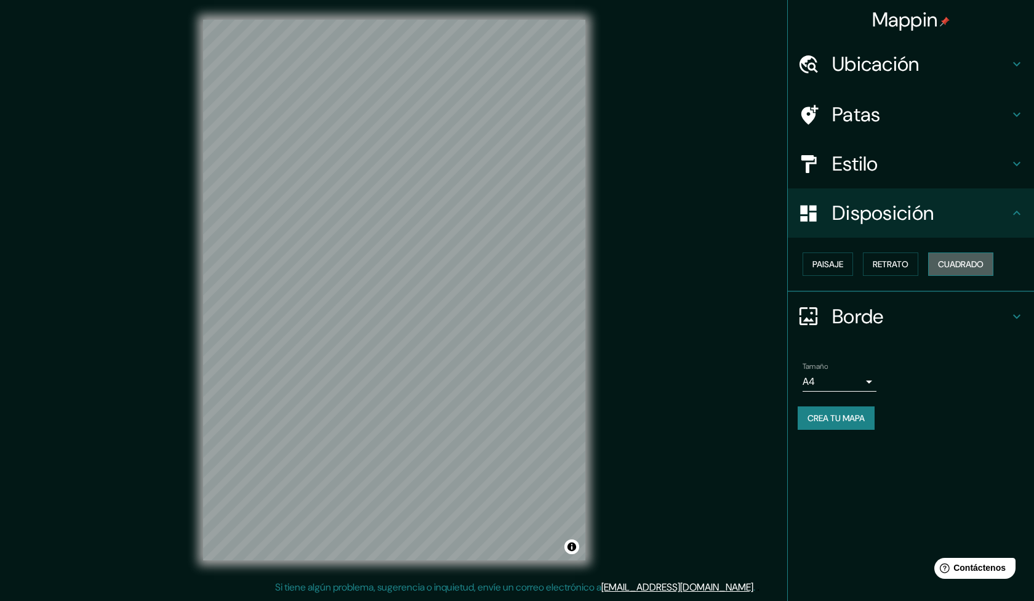
click at [960, 259] on font "Cuadrado" at bounding box center [961, 264] width 46 height 11
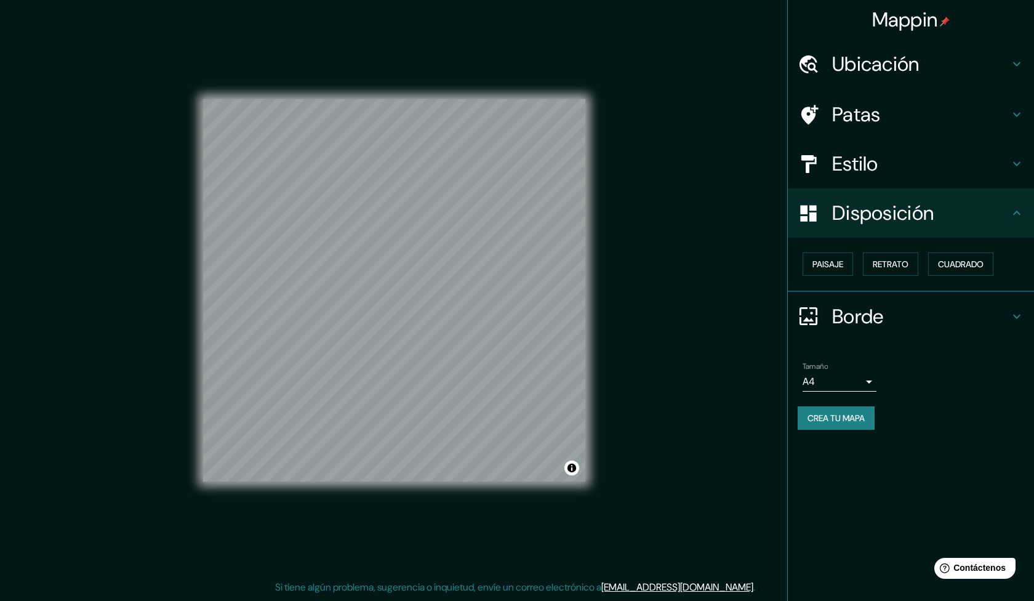
click at [924, 318] on h4 "Borde" at bounding box center [920, 316] width 177 height 25
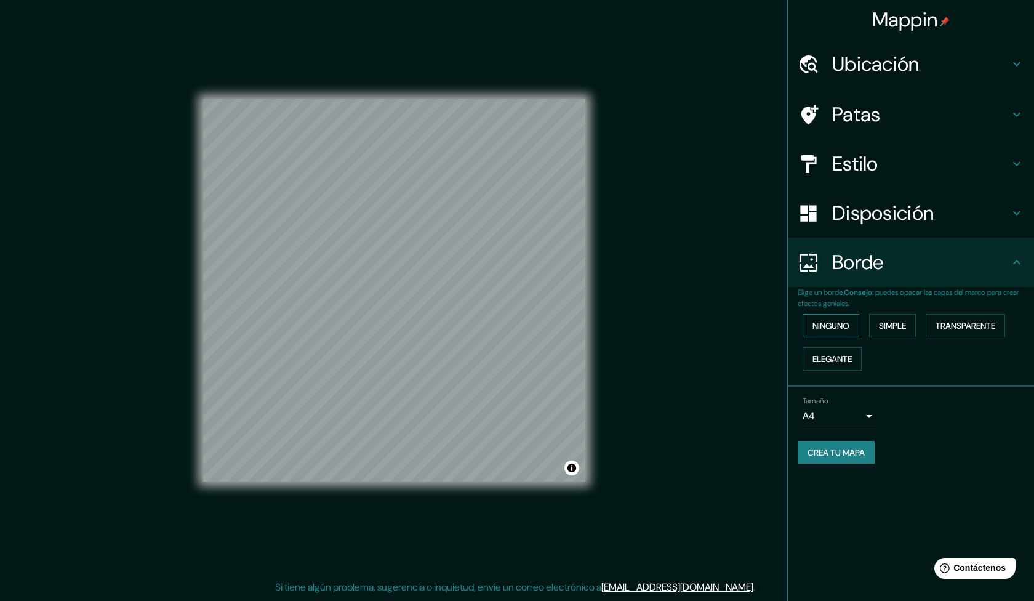
click at [848, 327] on font "Ninguno" at bounding box center [831, 325] width 37 height 11
click at [895, 323] on font "Simple" at bounding box center [892, 325] width 27 height 11
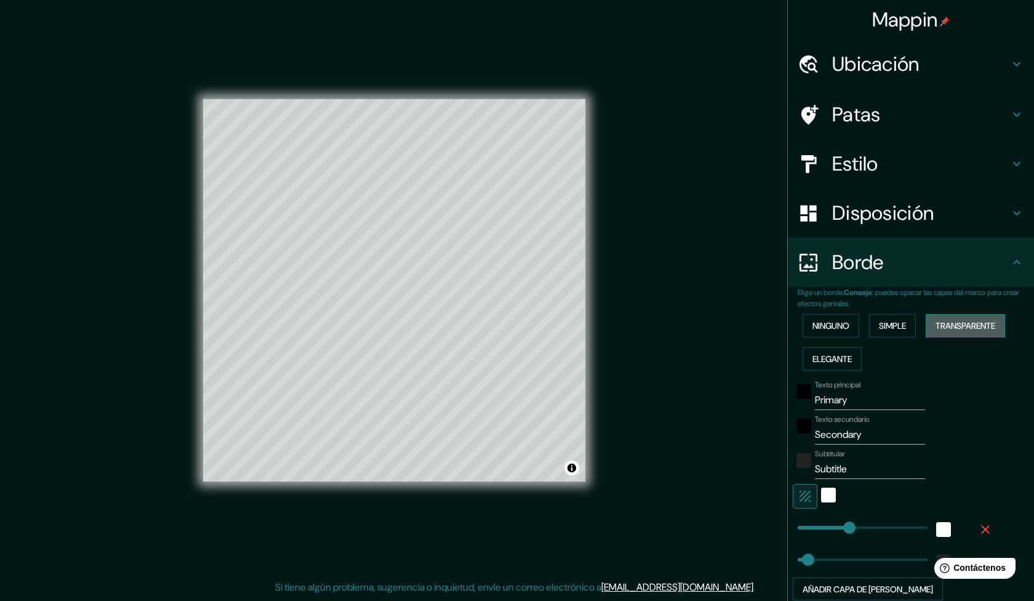
click at [962, 320] on font "Transparente" at bounding box center [966, 325] width 60 height 11
click at [826, 358] on font "Elegante" at bounding box center [832, 358] width 39 height 11
click at [829, 398] on input "Primary" at bounding box center [870, 400] width 110 height 20
click at [798, 496] on icon "button" at bounding box center [805, 496] width 15 height 15
type input "248"
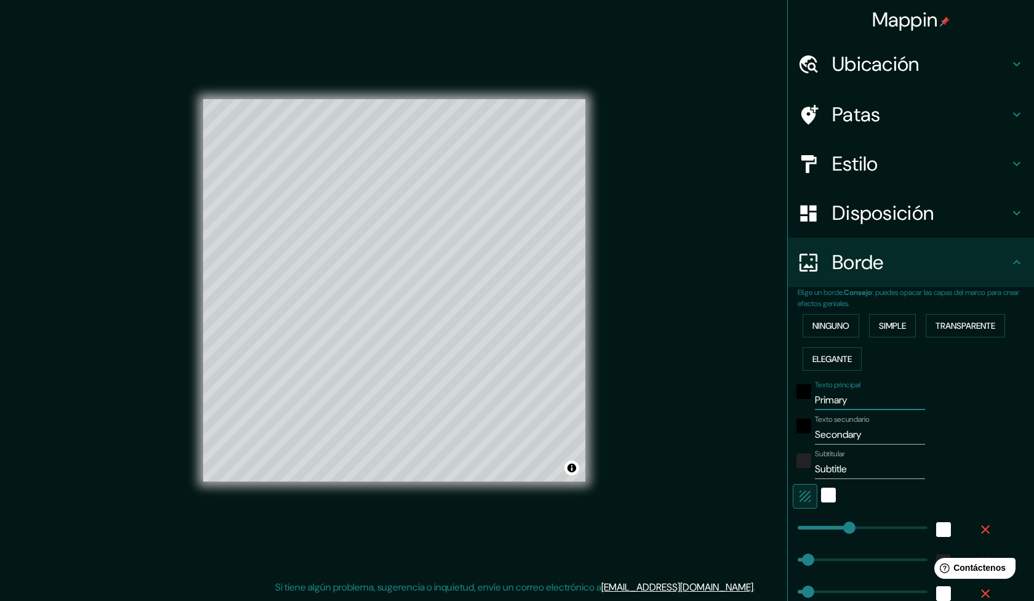
type input "50"
type input "25"
click at [798, 499] on icon "button" at bounding box center [805, 496] width 15 height 15
type input "248"
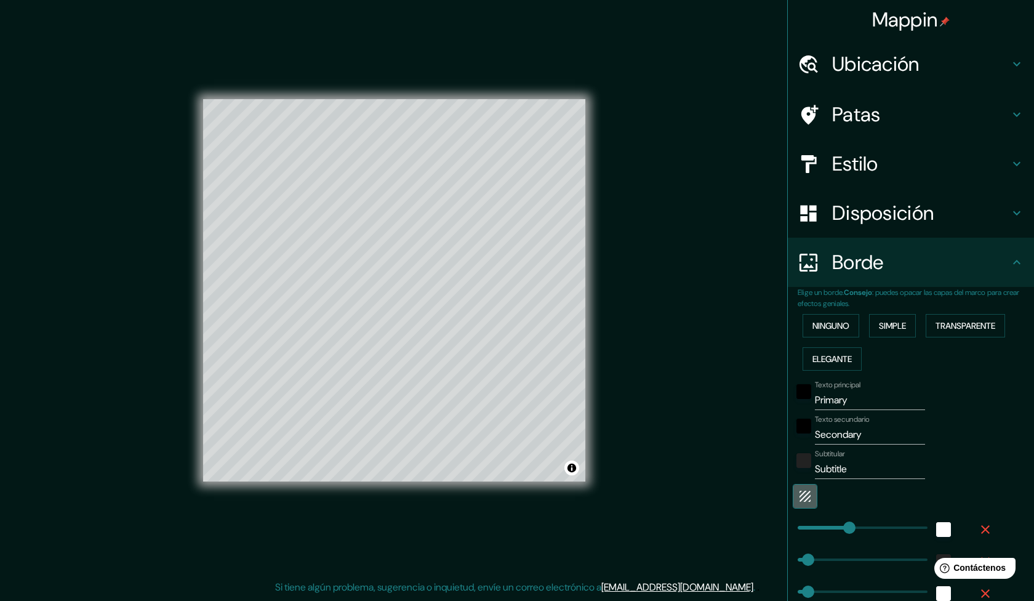
type input "50"
type input "25"
click at [821, 498] on div "white" at bounding box center [828, 495] width 15 height 15
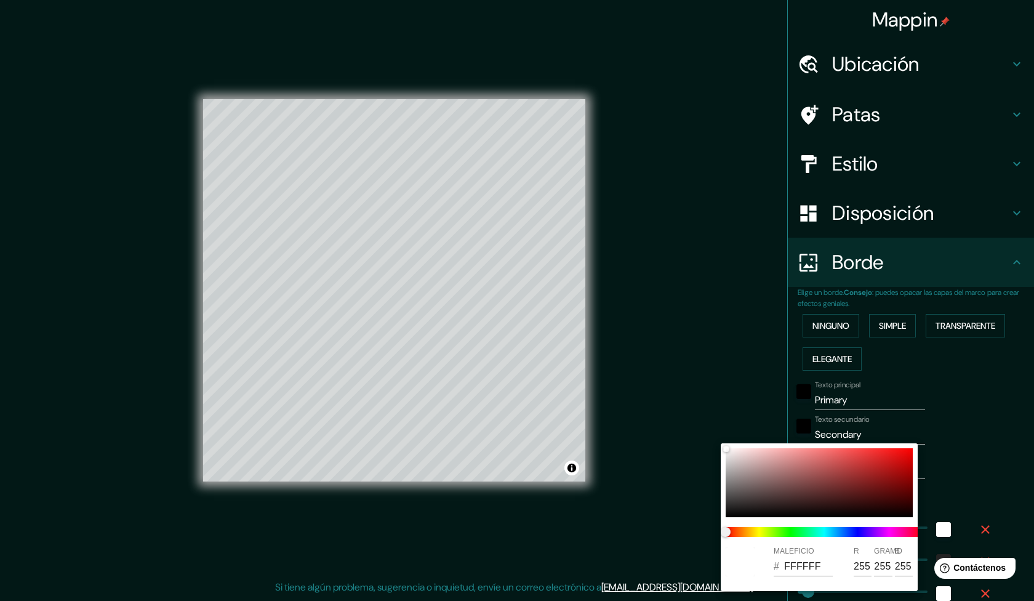
click at [958, 483] on div at bounding box center [517, 300] width 1034 height 601
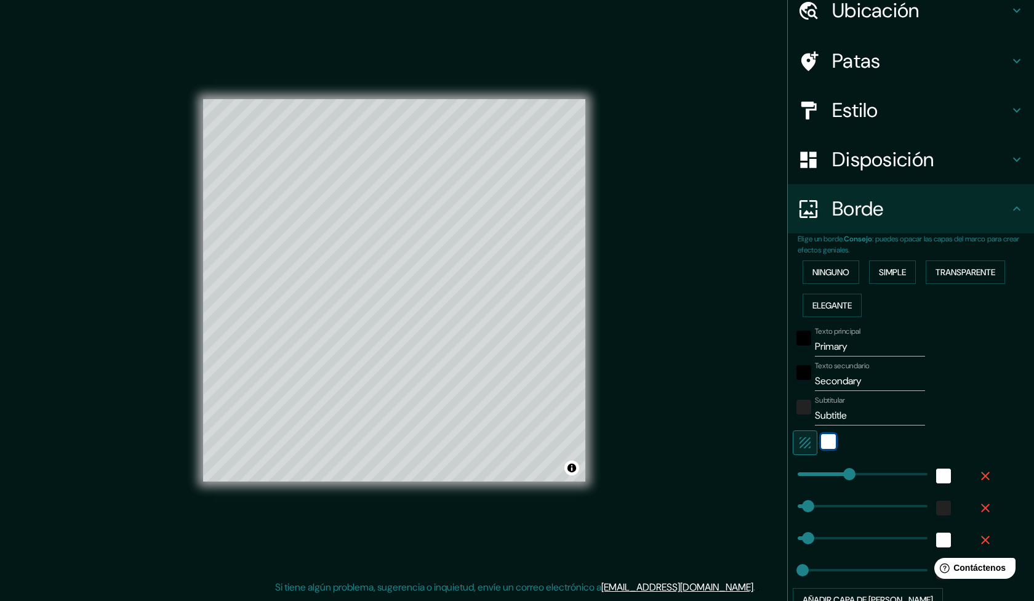
scroll to position [167, 0]
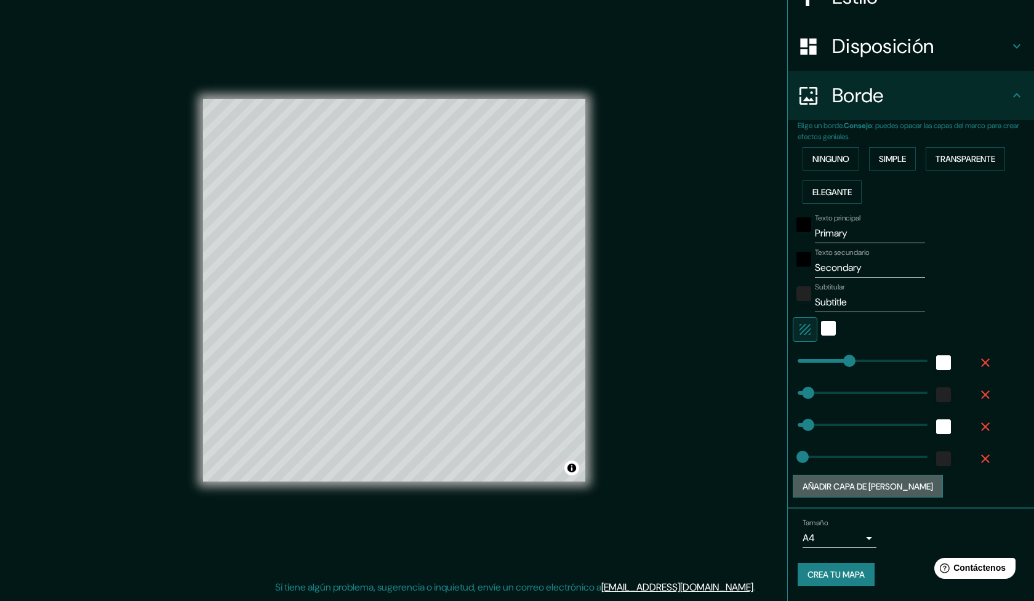
click at [861, 486] on font "Añadir capa de [PERSON_NAME]" at bounding box center [868, 486] width 131 height 11
type input "248"
type input "50"
type input "25"
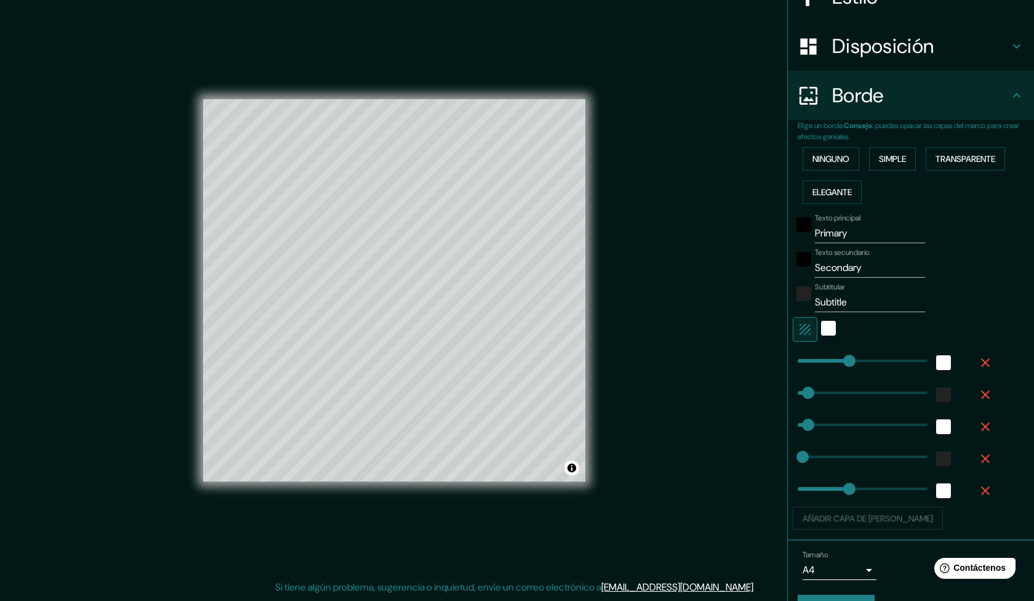
type input "348"
type input "248"
type input "50"
type input "25"
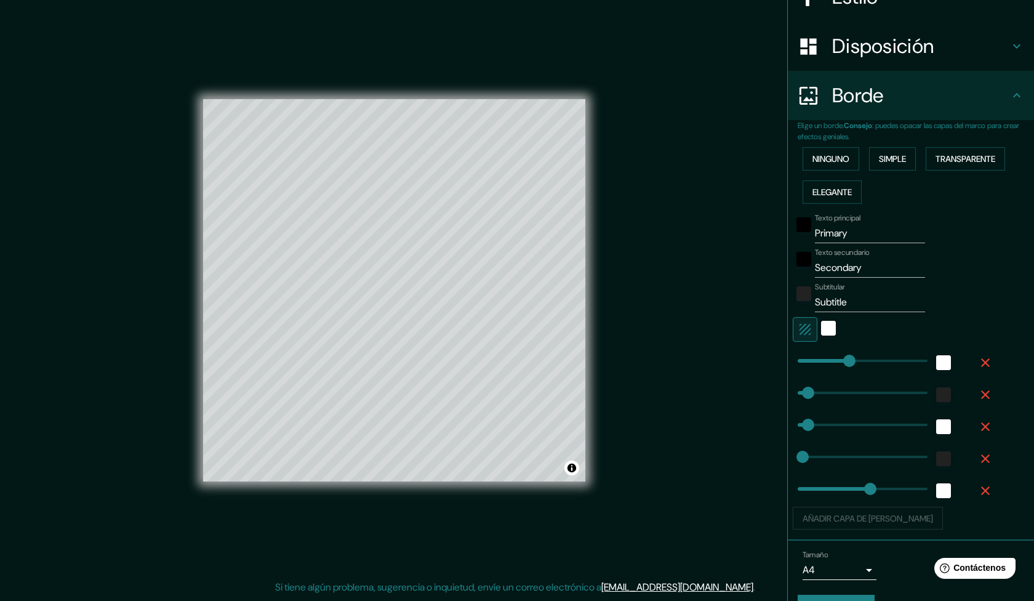
type input "348"
type input "248"
type input "348"
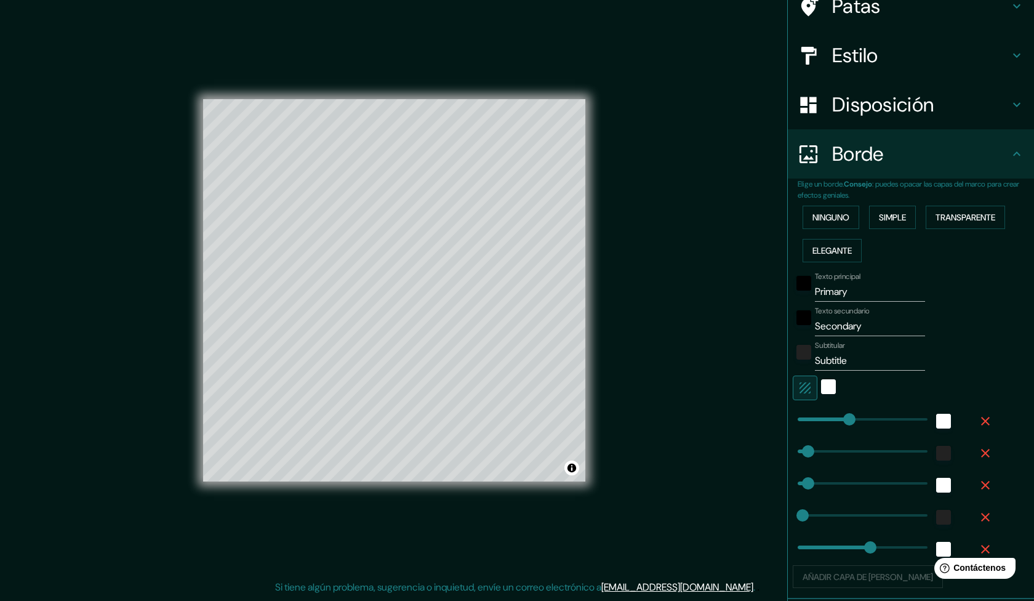
scroll to position [14, 0]
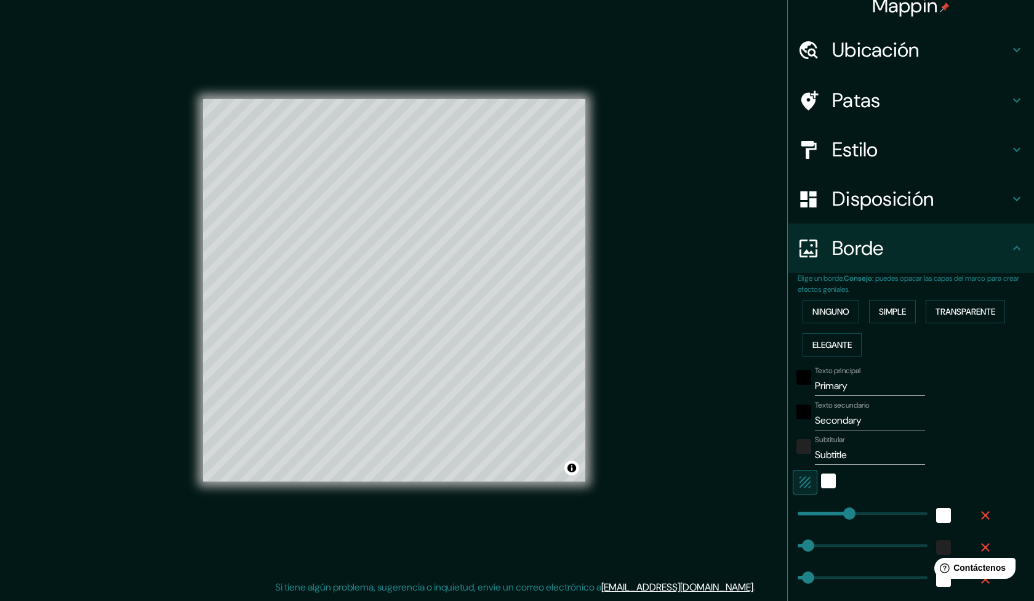
type input "248"
click at [820, 312] on font "Ninguno" at bounding box center [831, 311] width 37 height 11
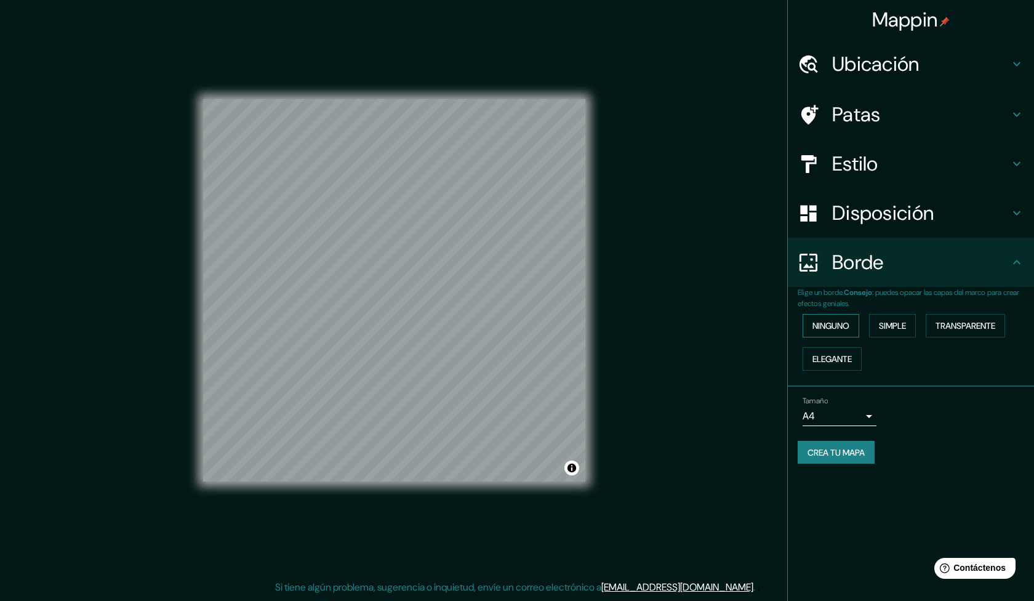
scroll to position [0, 0]
click at [930, 164] on h4 "Estilo" at bounding box center [920, 163] width 177 height 25
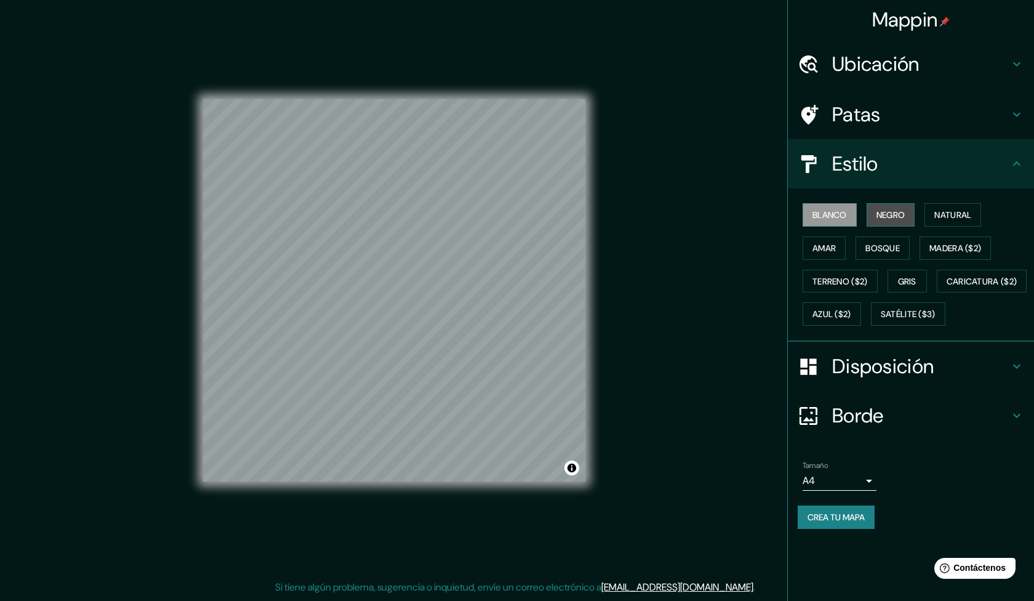
click at [898, 216] on font "Negro" at bounding box center [891, 214] width 29 height 11
click at [949, 215] on font "Natural" at bounding box center [952, 214] width 37 height 11
click at [827, 249] on font "Amar" at bounding box center [824, 248] width 23 height 11
click at [890, 245] on font "Bosque" at bounding box center [883, 248] width 34 height 11
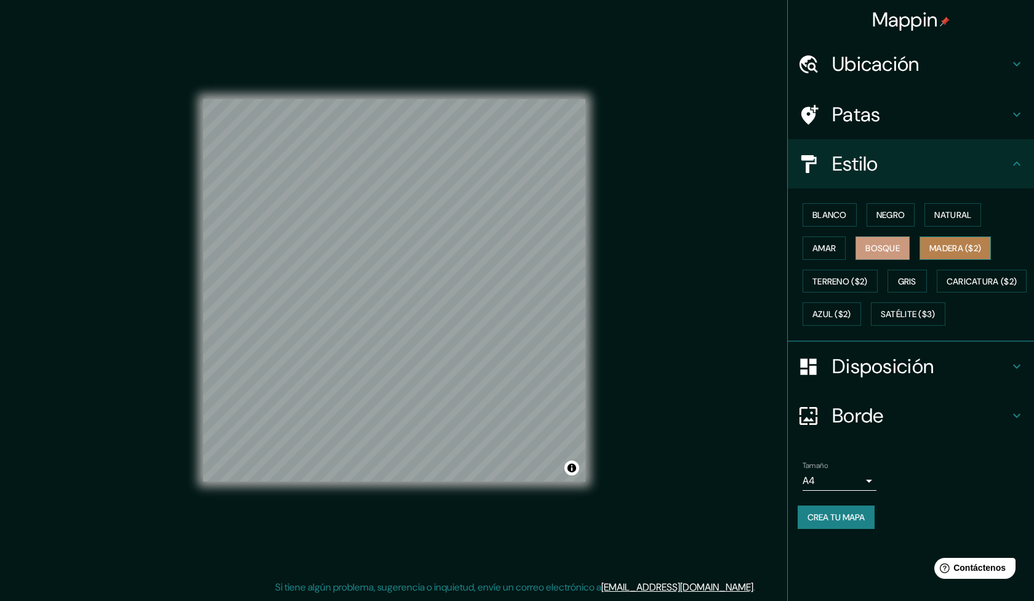
click at [944, 241] on font "Madera ($2)" at bounding box center [956, 248] width 52 height 16
click at [957, 217] on font "Natural" at bounding box center [952, 214] width 37 height 11
click at [955, 247] on font "Madera ($2)" at bounding box center [956, 248] width 52 height 11
click at [960, 214] on font "Natural" at bounding box center [952, 214] width 37 height 11
click at [960, 248] on font "Madera ($2)" at bounding box center [956, 248] width 52 height 11
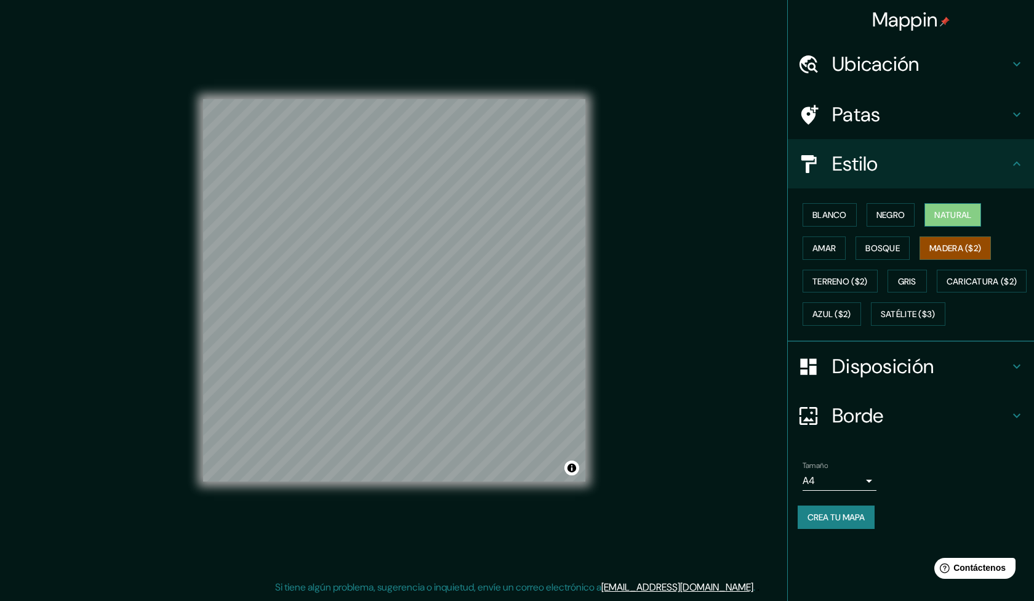
click at [962, 216] on font "Natural" at bounding box center [952, 214] width 37 height 11
click at [956, 246] on font "Madera ($2)" at bounding box center [956, 248] width 52 height 11
click at [957, 215] on font "Natural" at bounding box center [952, 214] width 37 height 11
click at [958, 246] on font "Madera ($2)" at bounding box center [956, 248] width 52 height 11
click at [964, 215] on font "Natural" at bounding box center [952, 214] width 37 height 11
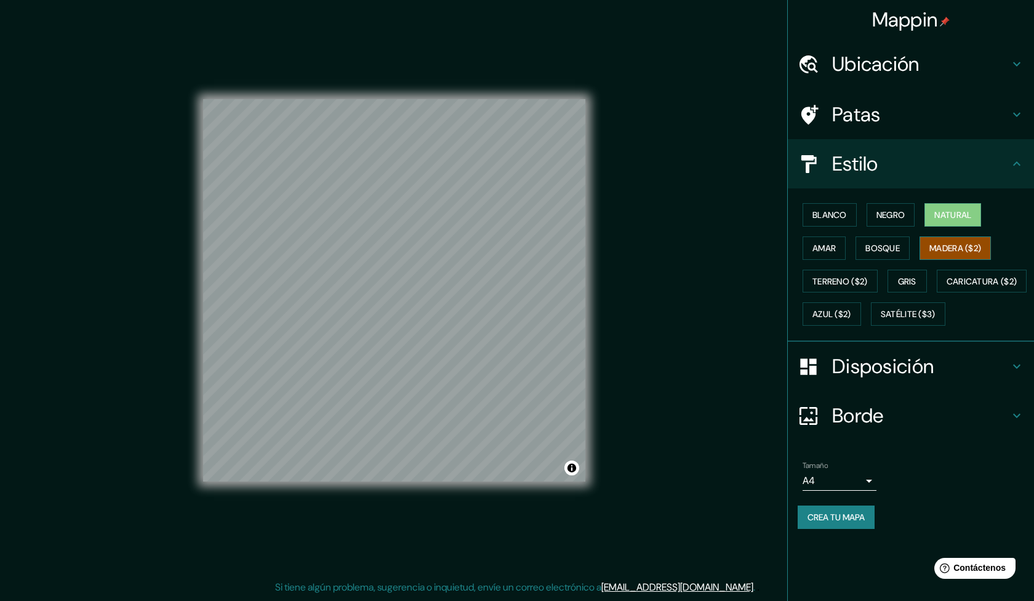
click at [960, 252] on font "Madera ($2)" at bounding box center [956, 248] width 52 height 11
click at [962, 214] on font "Natural" at bounding box center [952, 214] width 37 height 11
click at [950, 245] on font "Madera ($2)" at bounding box center [956, 248] width 52 height 11
click at [834, 278] on font "Terreno ($2)" at bounding box center [840, 281] width 55 height 11
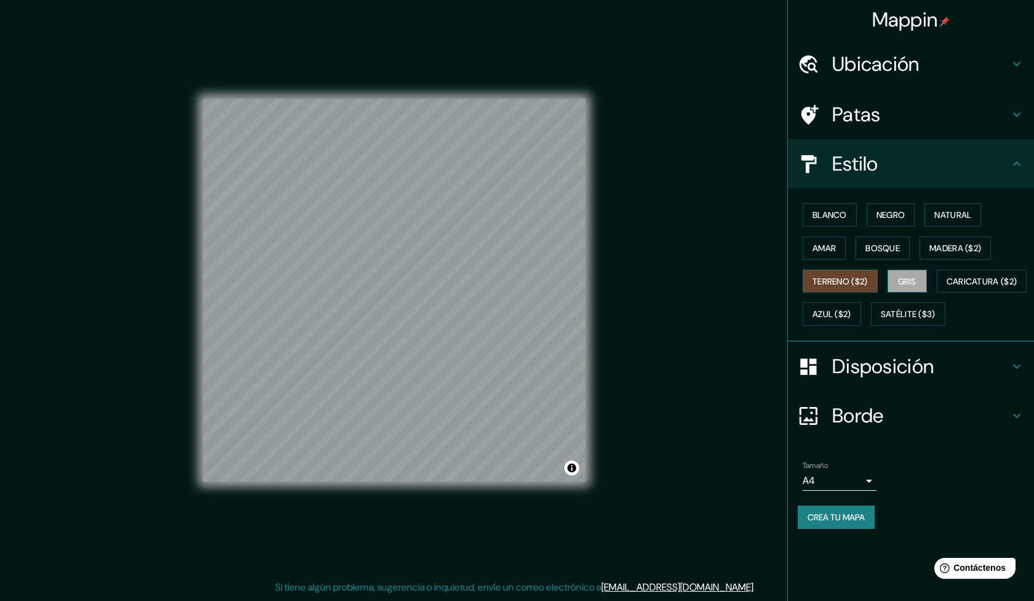
click at [910, 278] on font "Gris" at bounding box center [907, 281] width 18 height 11
click at [891, 215] on font "Negro" at bounding box center [891, 214] width 29 height 11
click at [953, 217] on font "Natural" at bounding box center [952, 214] width 37 height 11
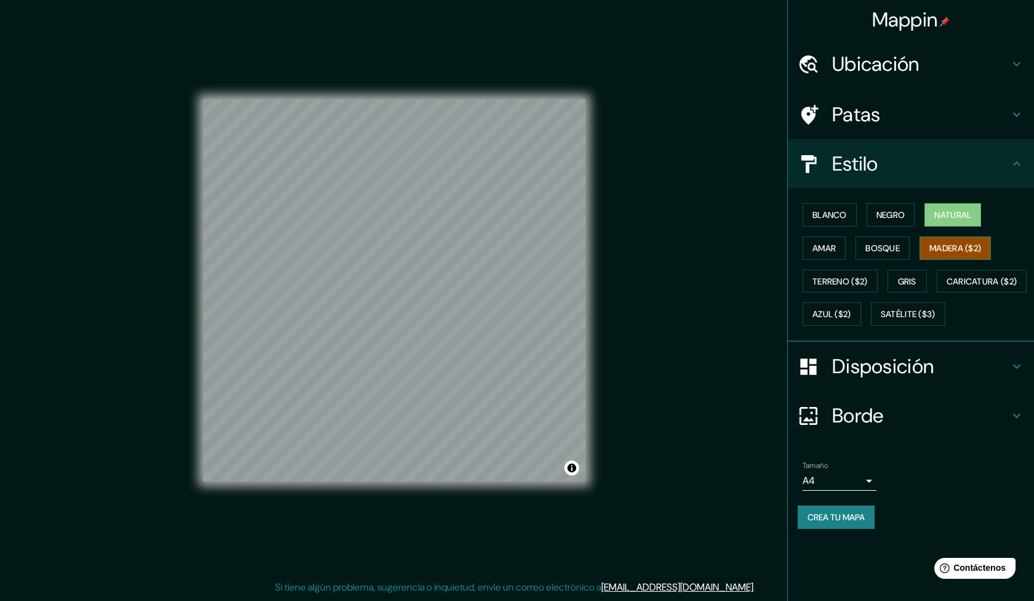
click at [967, 247] on font "Madera ($2)" at bounding box center [956, 248] width 52 height 11
click at [889, 246] on font "Bosque" at bounding box center [883, 248] width 34 height 11
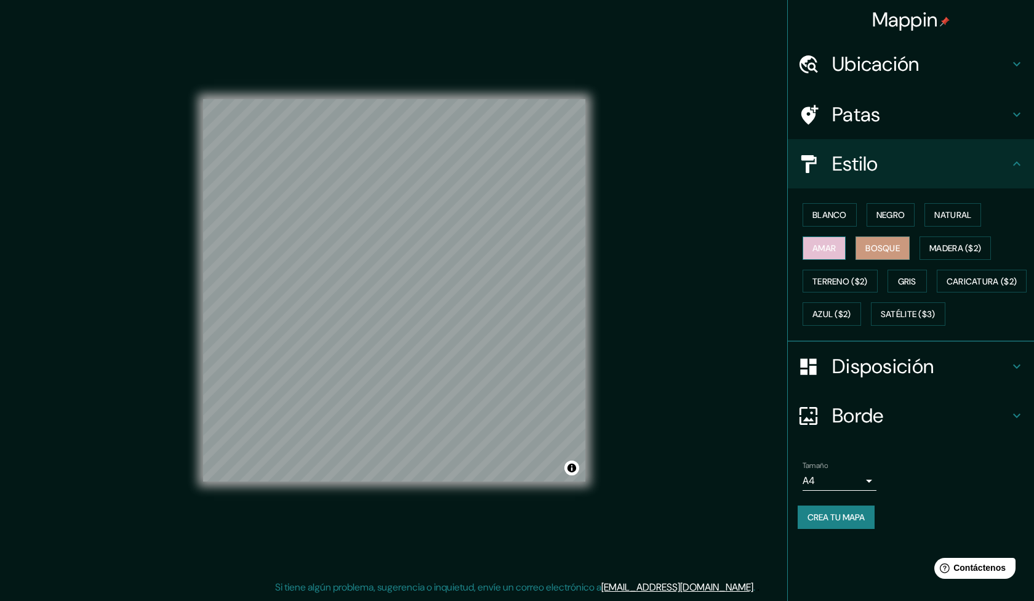
click at [818, 245] on font "Amar" at bounding box center [824, 248] width 23 height 11
click at [834, 281] on font "Terreno ($2)" at bounding box center [840, 281] width 55 height 11
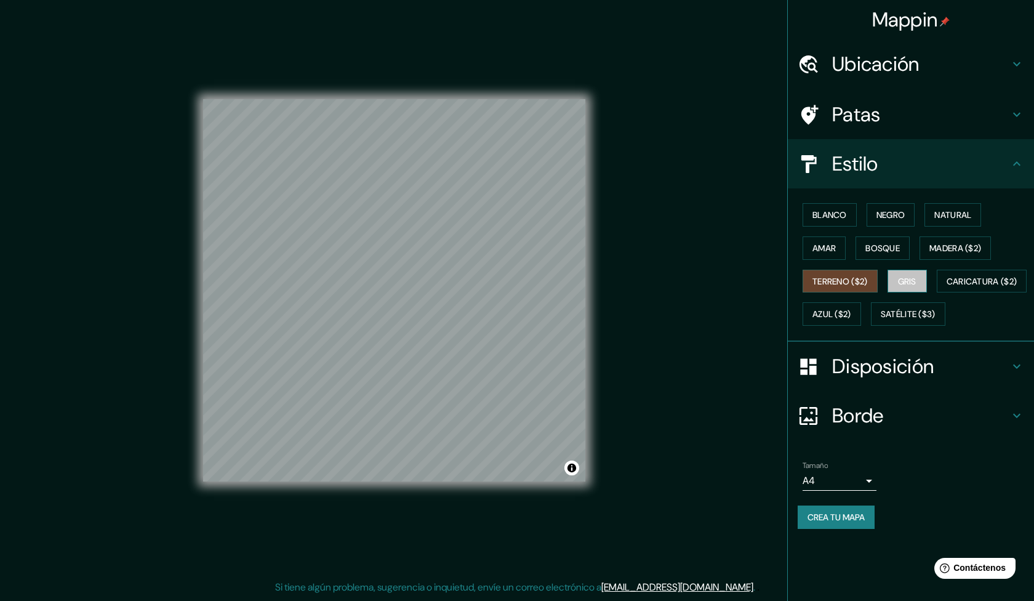
click at [907, 279] on font "Gris" at bounding box center [907, 281] width 18 height 11
click at [958, 219] on font "Natural" at bounding box center [952, 214] width 37 height 11
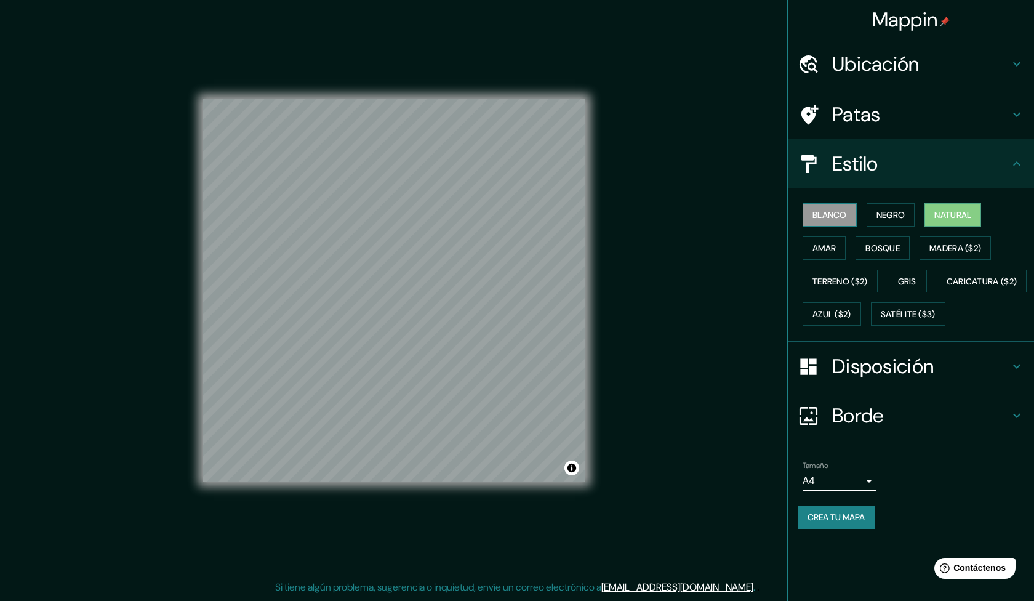
click at [828, 212] on font "Blanco" at bounding box center [830, 214] width 34 height 11
click at [963, 217] on font "Natural" at bounding box center [952, 214] width 37 height 11
click at [826, 218] on font "Blanco" at bounding box center [830, 214] width 34 height 11
click at [964, 215] on font "Natural" at bounding box center [952, 214] width 37 height 11
click at [832, 215] on font "Blanco" at bounding box center [830, 214] width 34 height 11
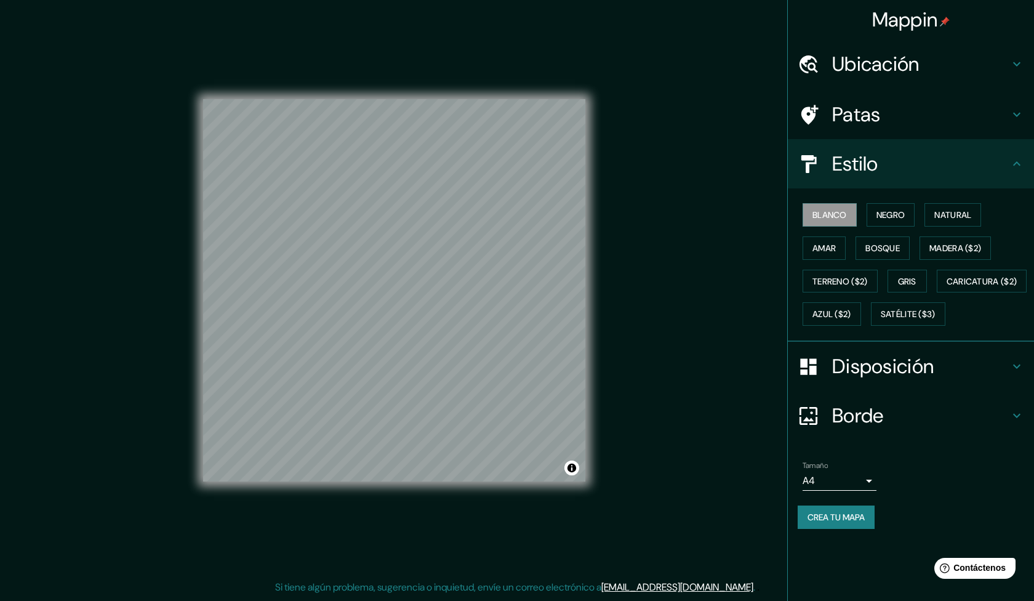
drag, startPoint x: 601, startPoint y: 286, endPoint x: 1018, endPoint y: 65, distance: 472.3
click at [1018, 65] on icon at bounding box center [1016, 64] width 7 height 4
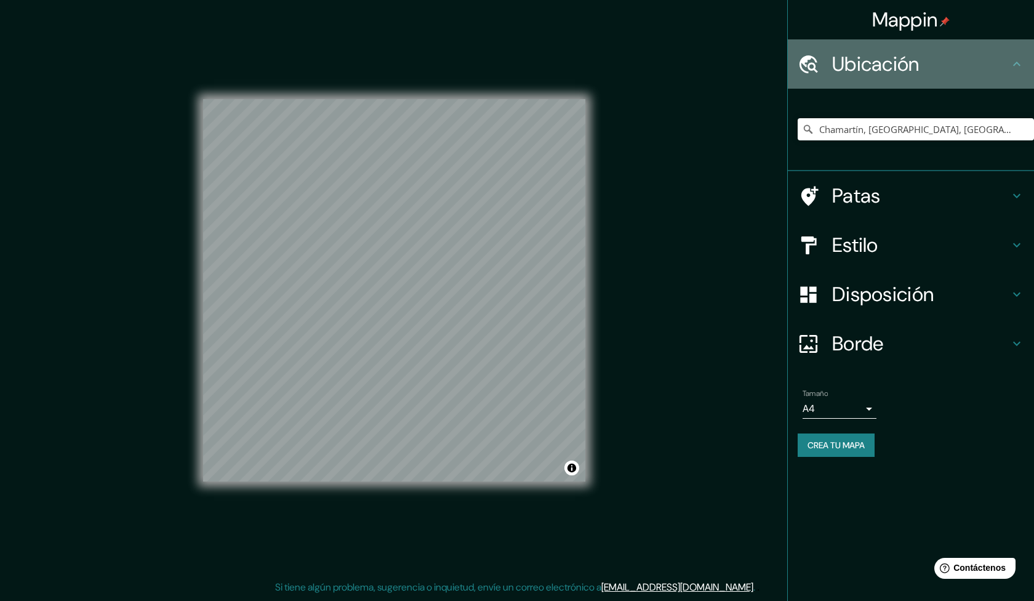
click at [1018, 65] on icon at bounding box center [1017, 64] width 15 height 15
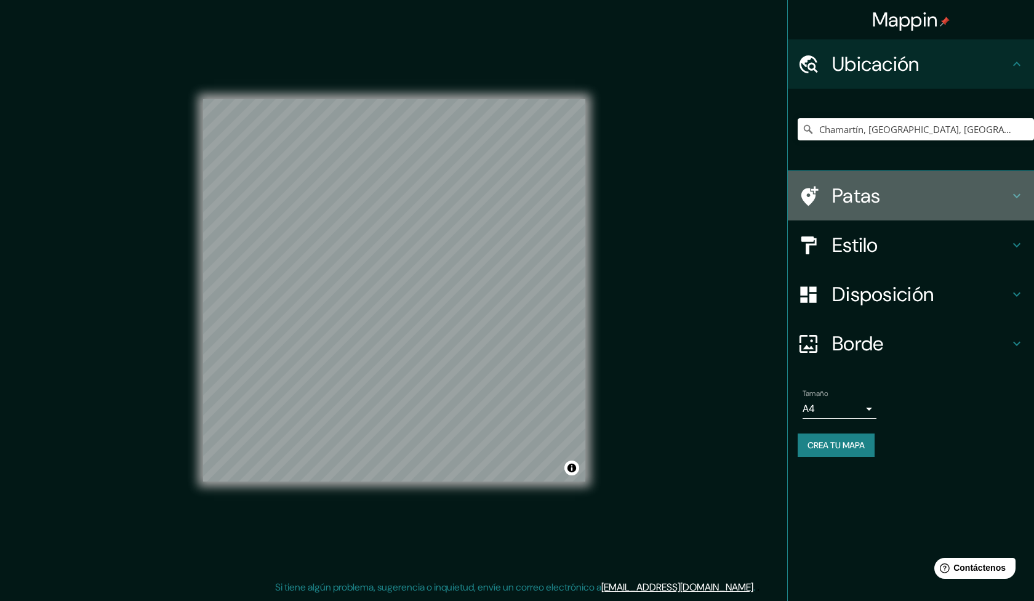
click at [1021, 193] on icon at bounding box center [1017, 195] width 15 height 15
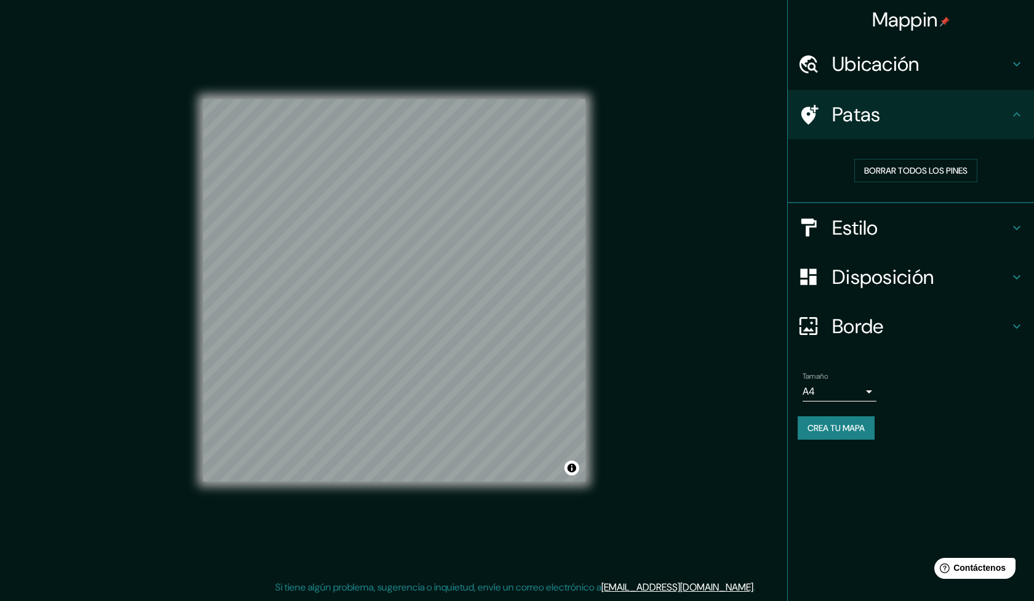
click at [1016, 228] on icon at bounding box center [1016, 227] width 7 height 4
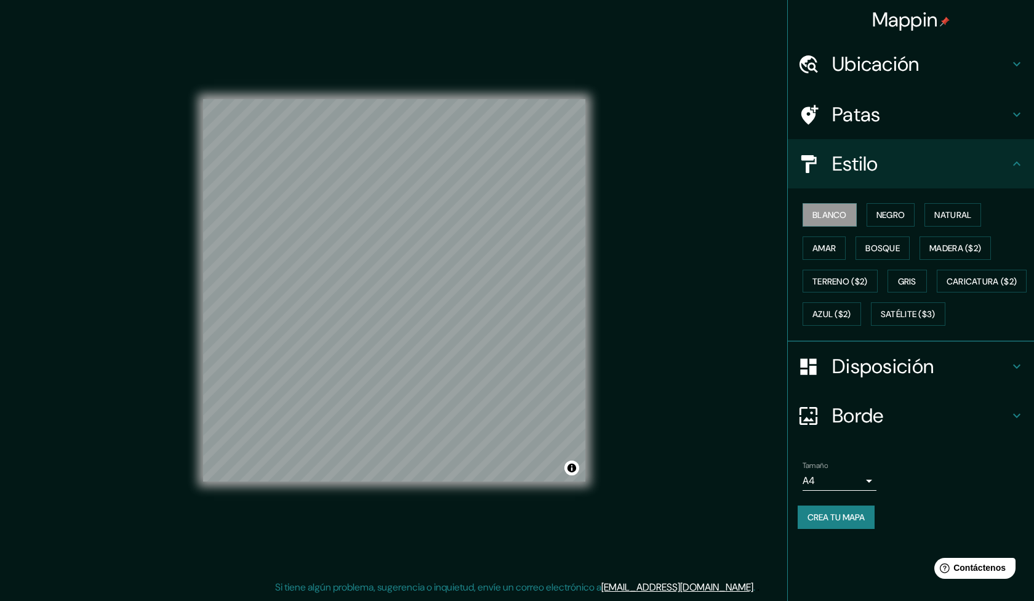
click at [922, 23] on font "Mappin" at bounding box center [905, 20] width 66 height 26
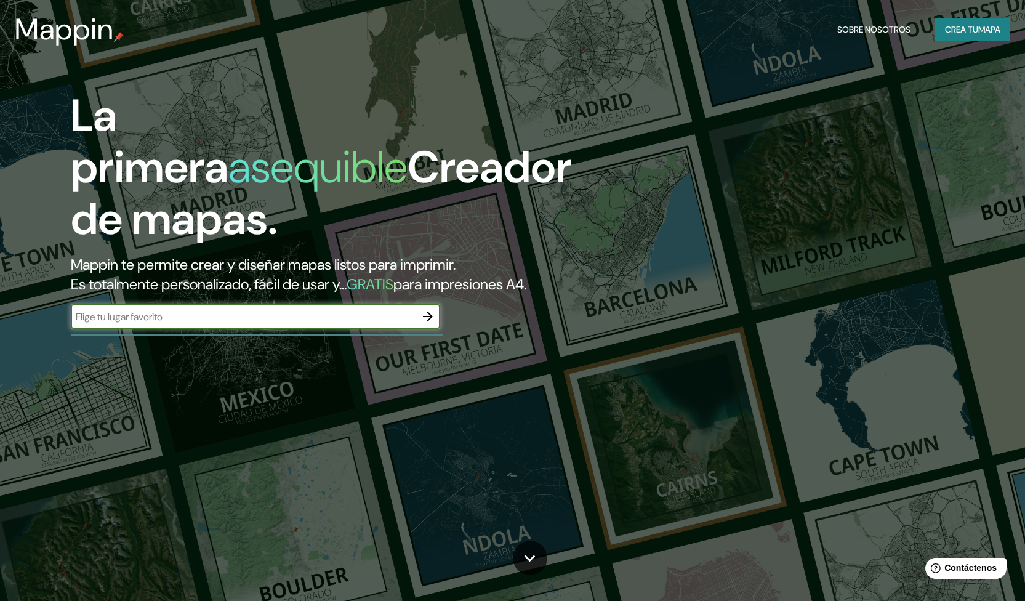
click at [861, 23] on font "Sobre nosotros" at bounding box center [873, 30] width 73 height 16
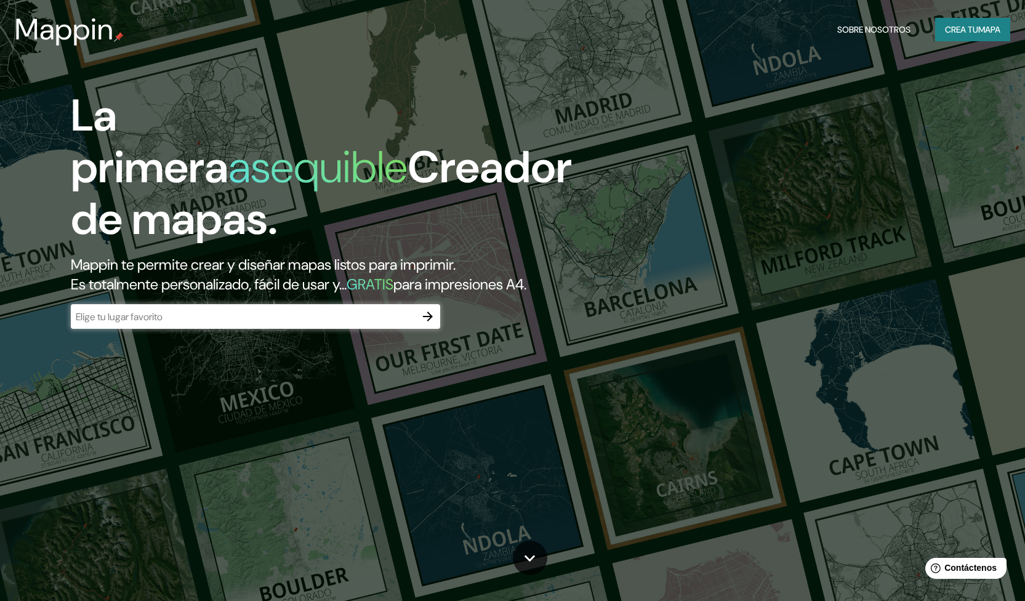
click at [135, 313] on input "text" at bounding box center [243, 317] width 345 height 14
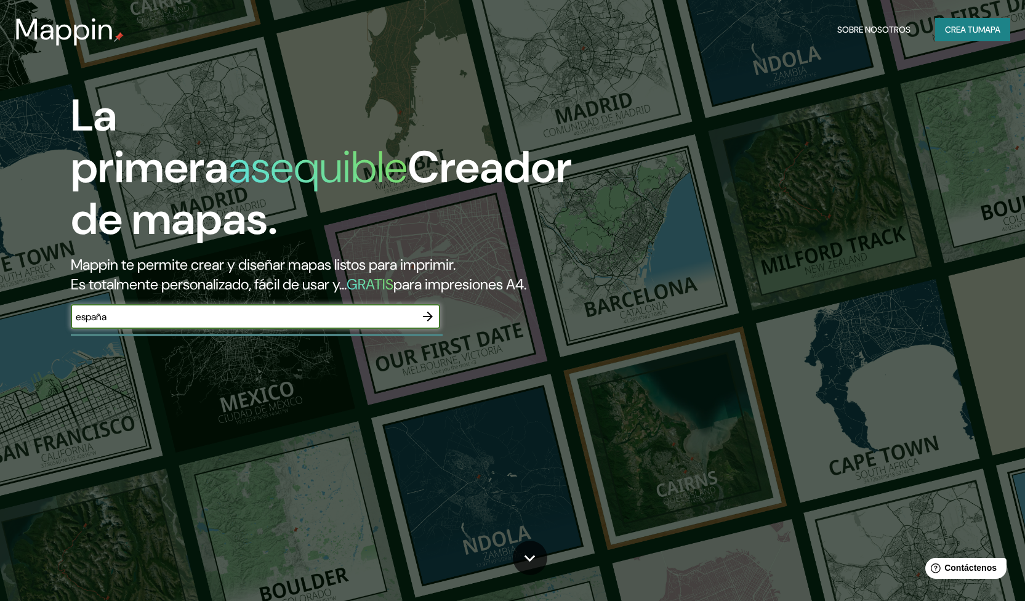
type input "españa"
click at [431, 313] on icon "button" at bounding box center [427, 316] width 15 height 15
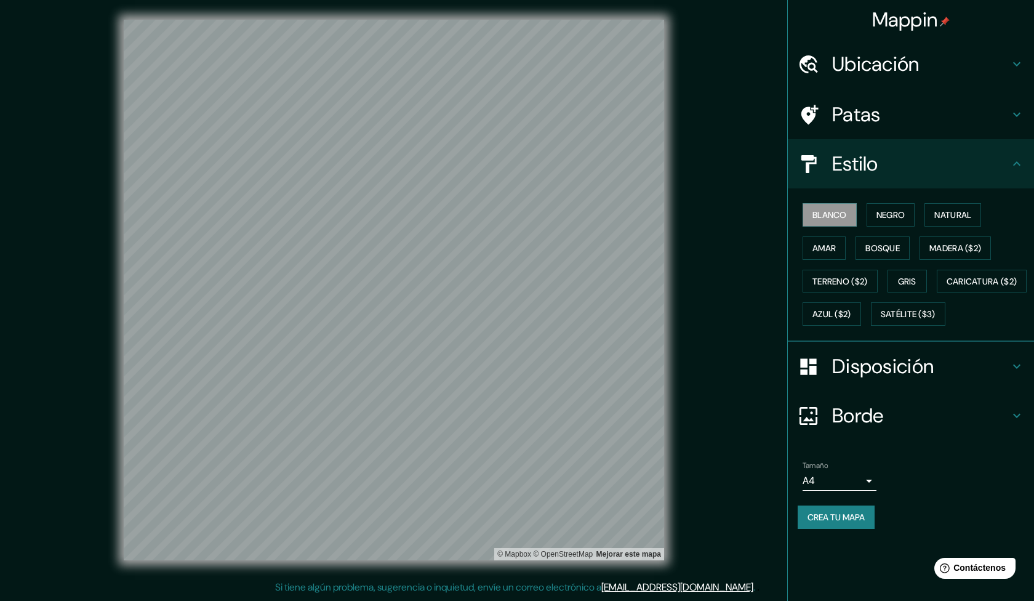
click at [914, 68] on font "Ubicación" at bounding box center [875, 64] width 87 height 26
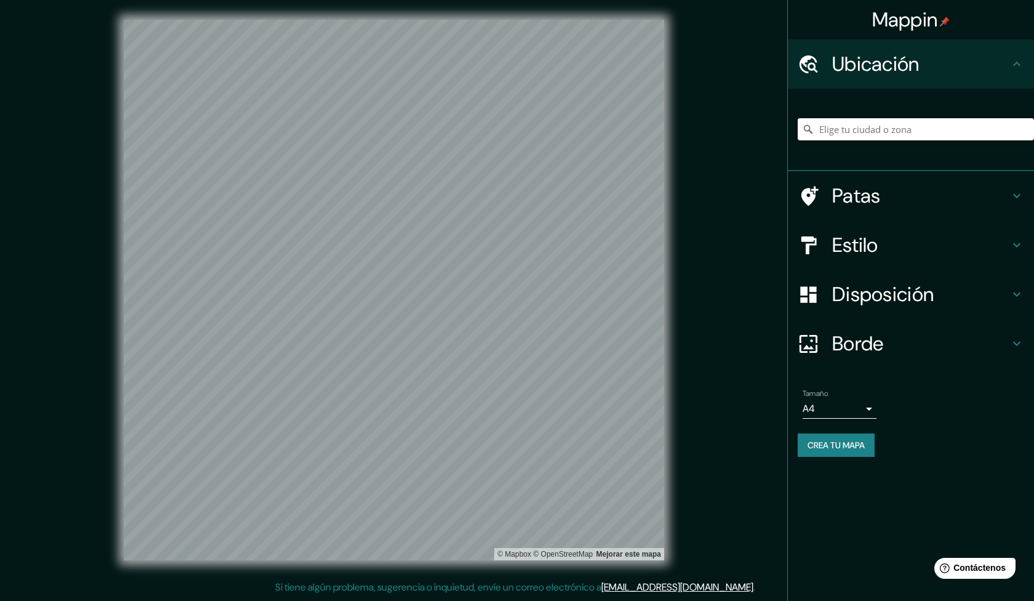
click at [885, 127] on input "Elige tu ciudad o zona" at bounding box center [916, 129] width 236 height 22
type input "[GEOGRAPHIC_DATA][PERSON_NAME], [GEOGRAPHIC_DATA], [GEOGRAPHIC_DATA]"
click at [894, 247] on h4 "Estilo" at bounding box center [920, 245] width 177 height 25
